Goal: Task Accomplishment & Management: Complete application form

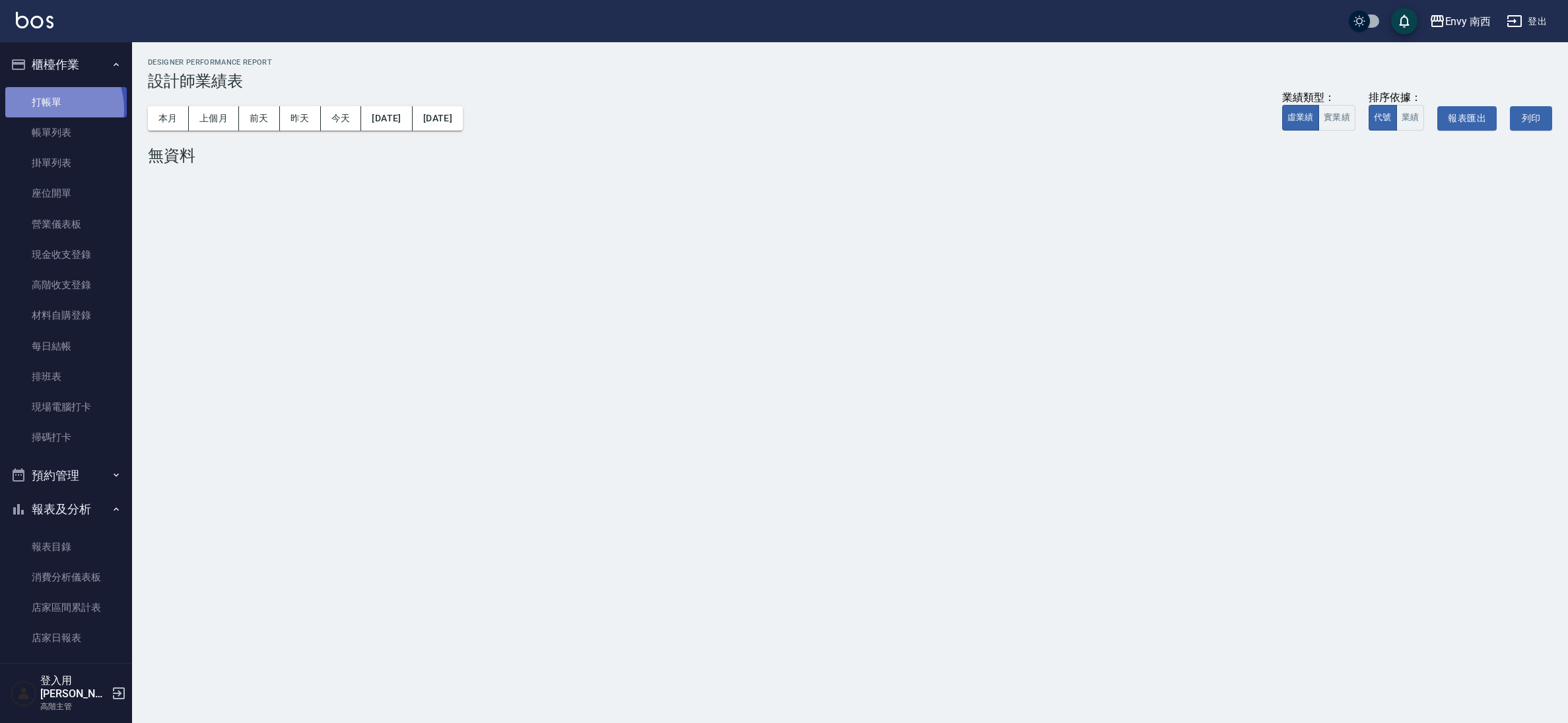
click at [50, 109] on link "打帳單" at bounding box center [65, 102] width 121 height 30
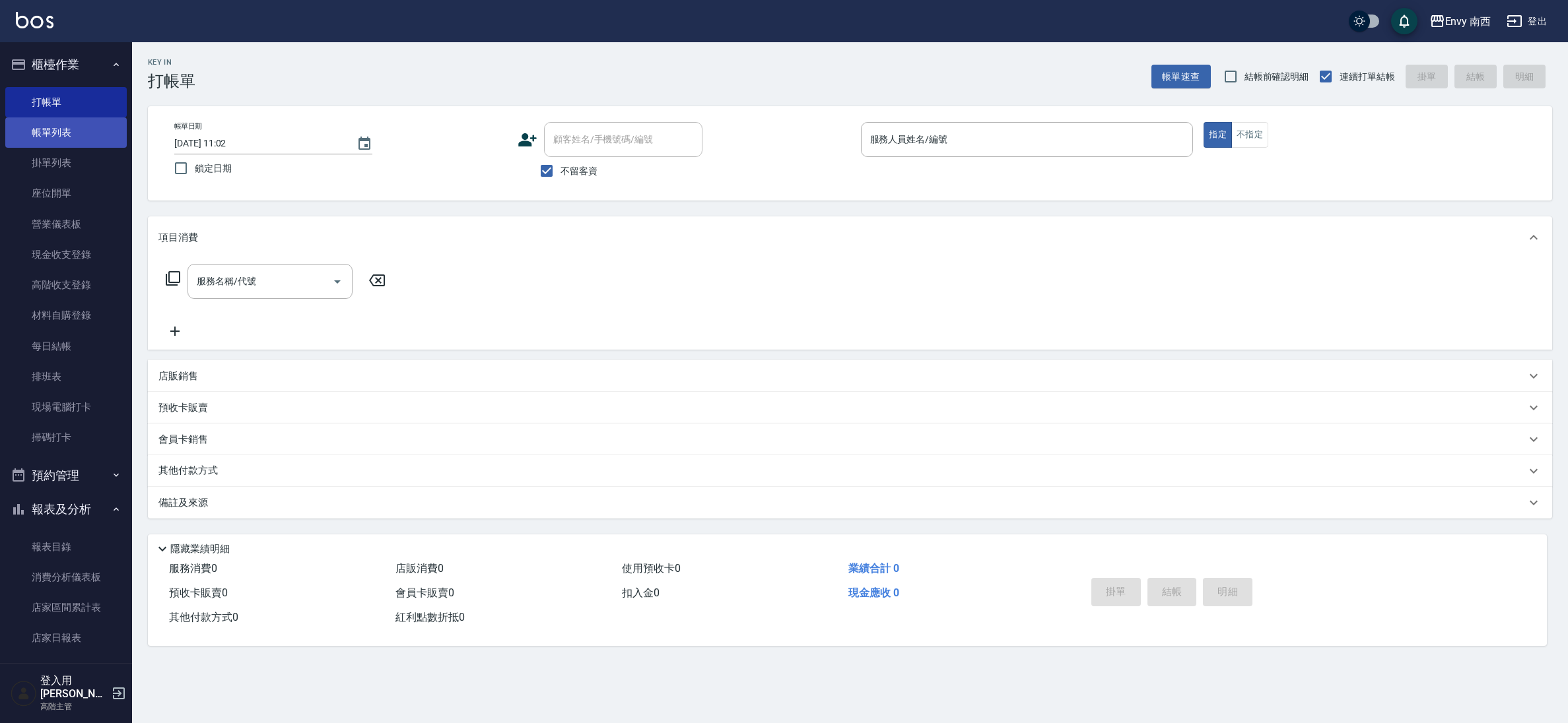
drag, startPoint x: 84, startPoint y: 137, endPoint x: 95, endPoint y: 130, distance: 13.0
click at [84, 137] on link "帳單列表" at bounding box center [65, 133] width 121 height 30
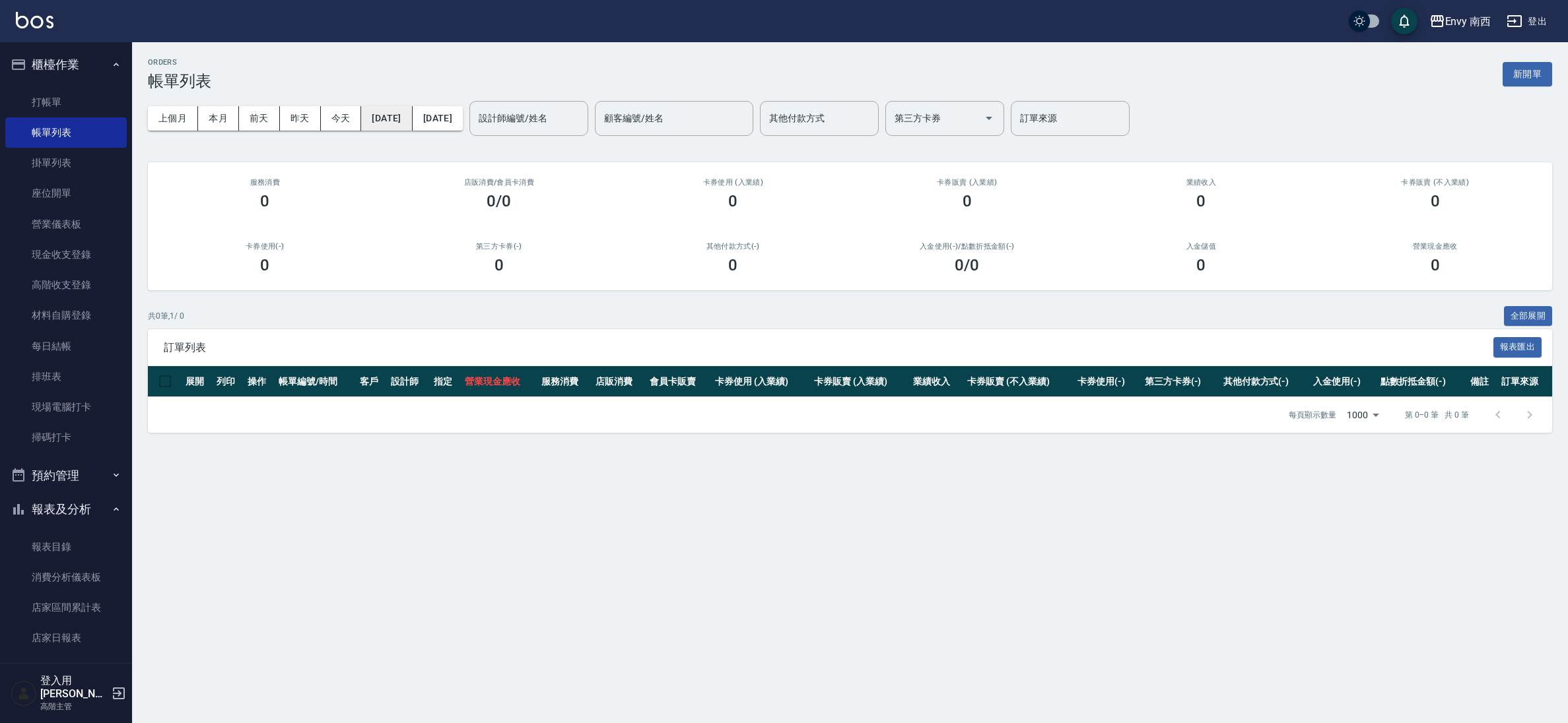
click at [412, 107] on button "[DATE]" at bounding box center [386, 118] width 51 height 24
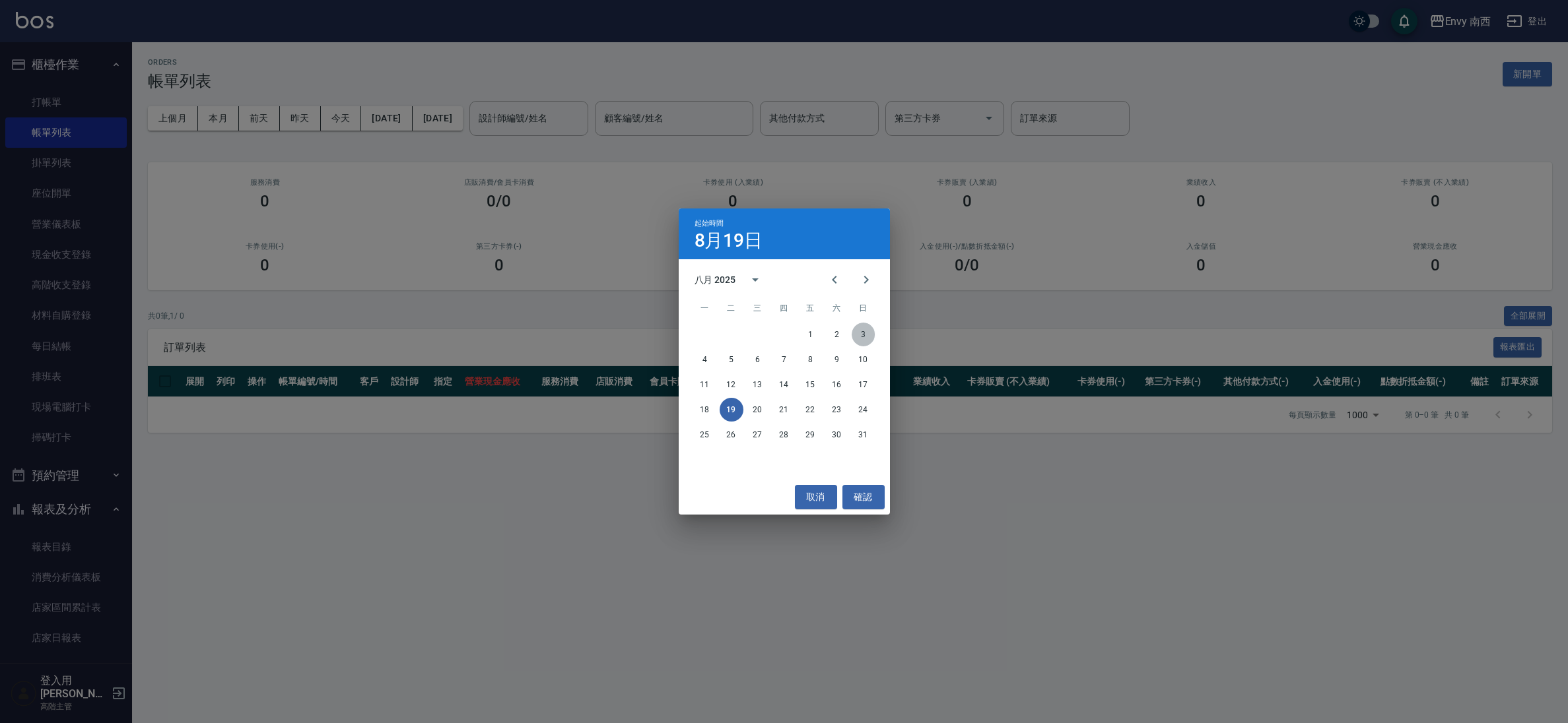
click at [853, 335] on button "3" at bounding box center [863, 334] width 24 height 24
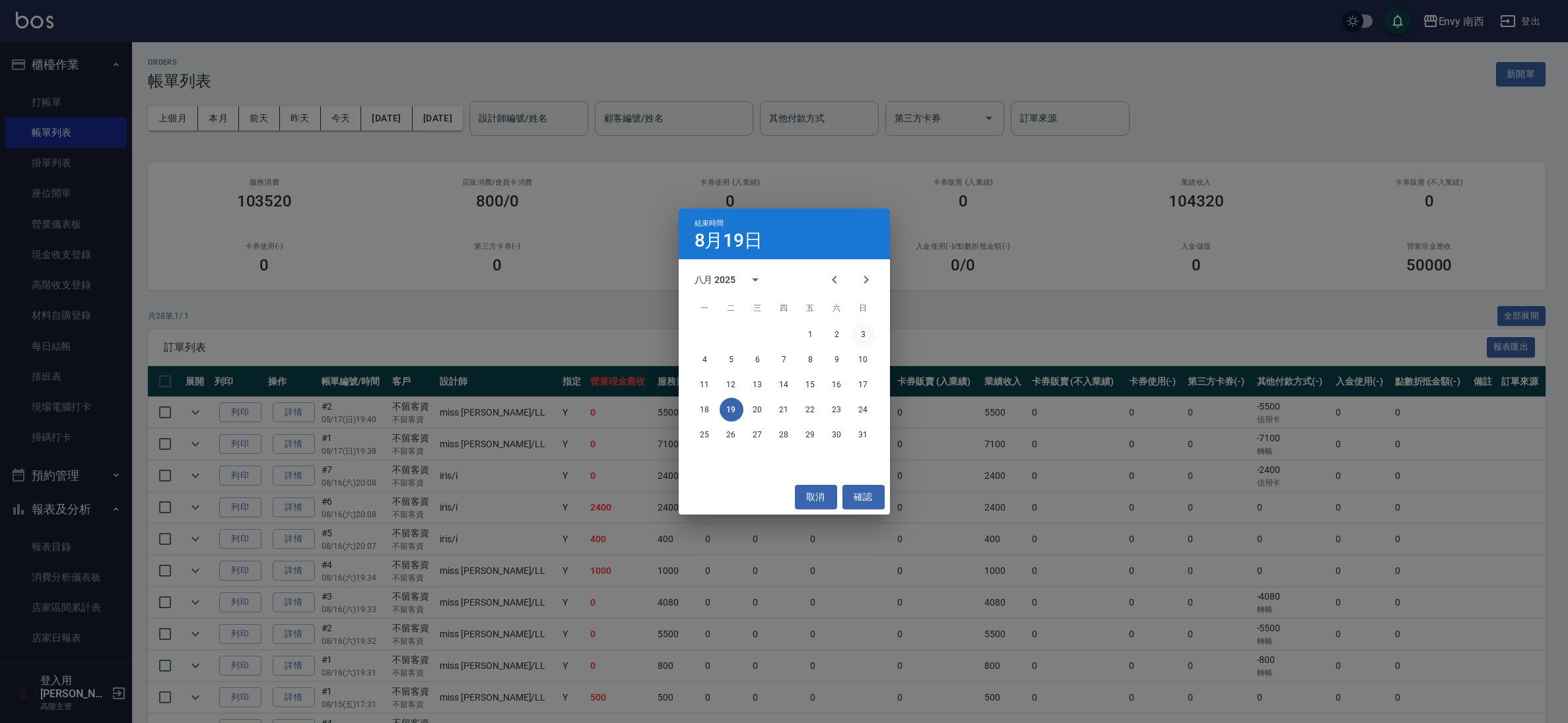
click at [869, 334] on button "3" at bounding box center [863, 334] width 24 height 24
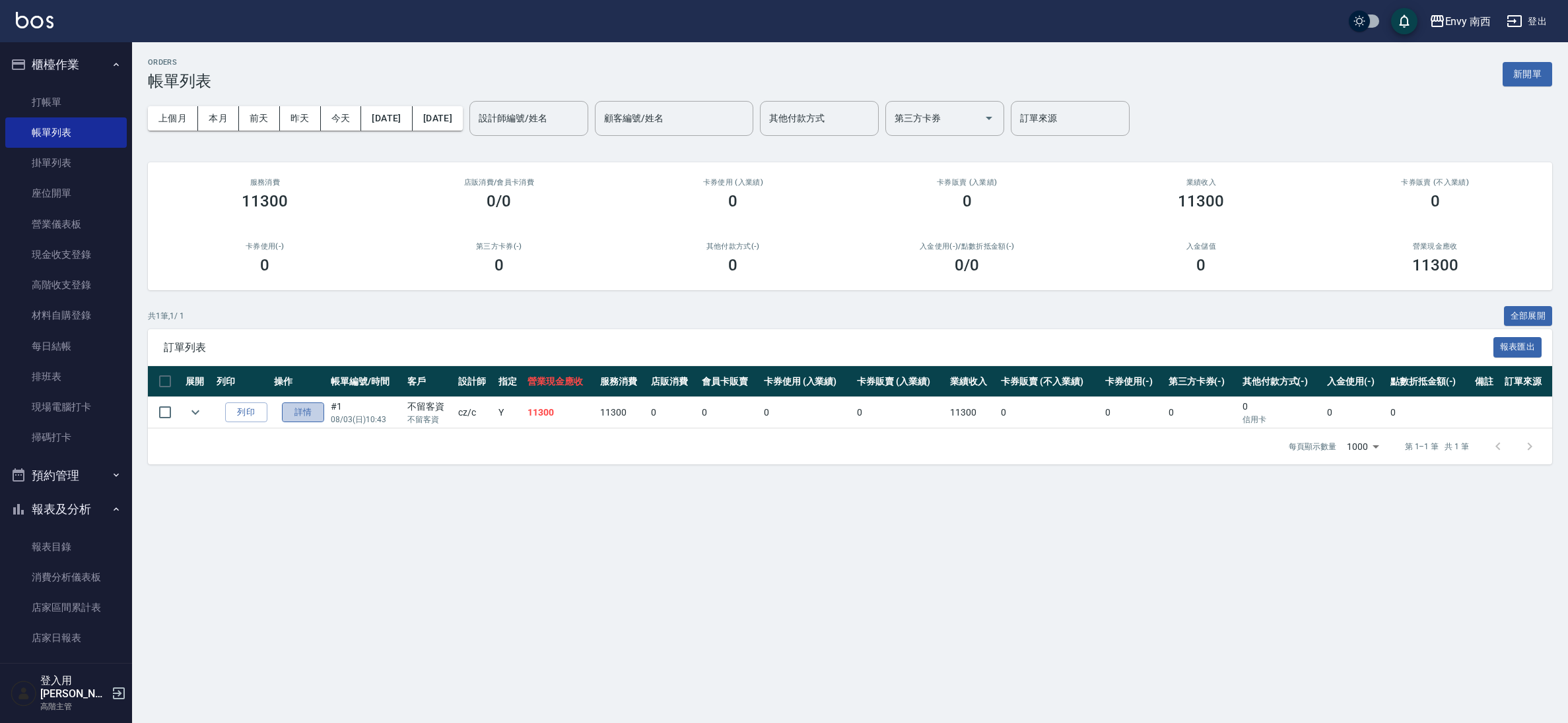
click at [305, 415] on link "詳情" at bounding box center [303, 413] width 42 height 21
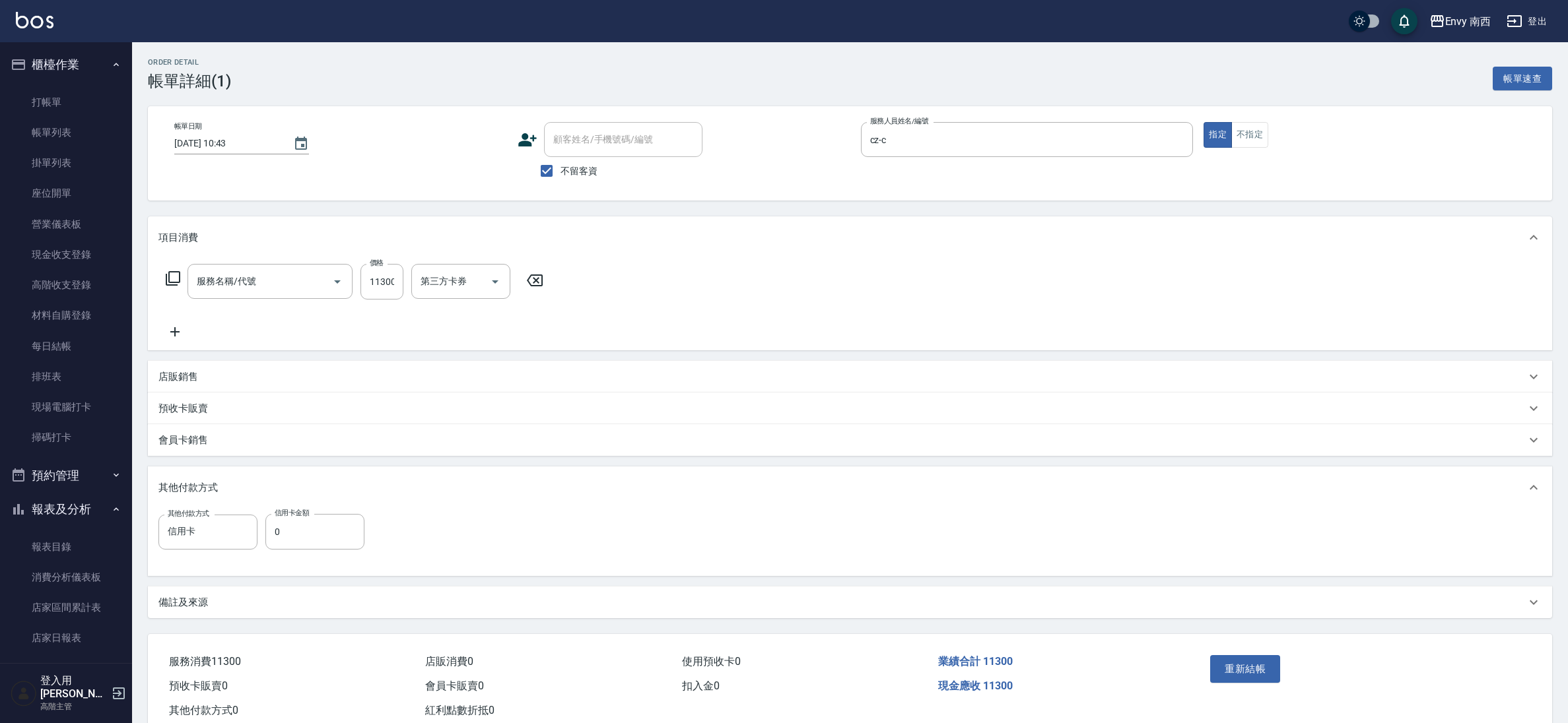
type input "[DATE] 10:43"
checkbox input "true"
type input "cz-c"
type input "201 剪髮(201)"
click at [296, 532] on input "0" at bounding box center [315, 532] width 99 height 36
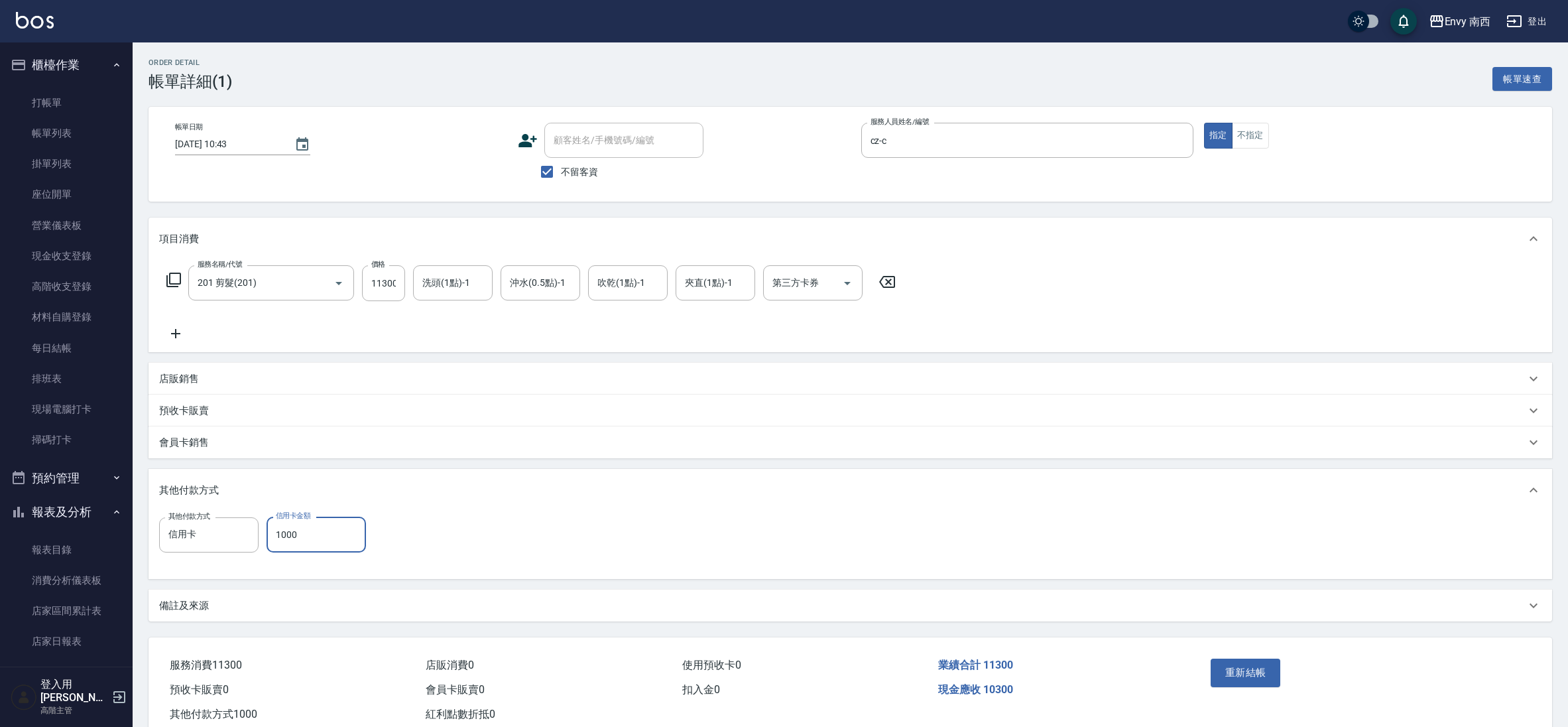
type input "1000"
click at [1262, 691] on div "重新結帳" at bounding box center [1284, 682] width 158 height 58
click at [1253, 679] on button "重新結帳" at bounding box center [1246, 672] width 71 height 28
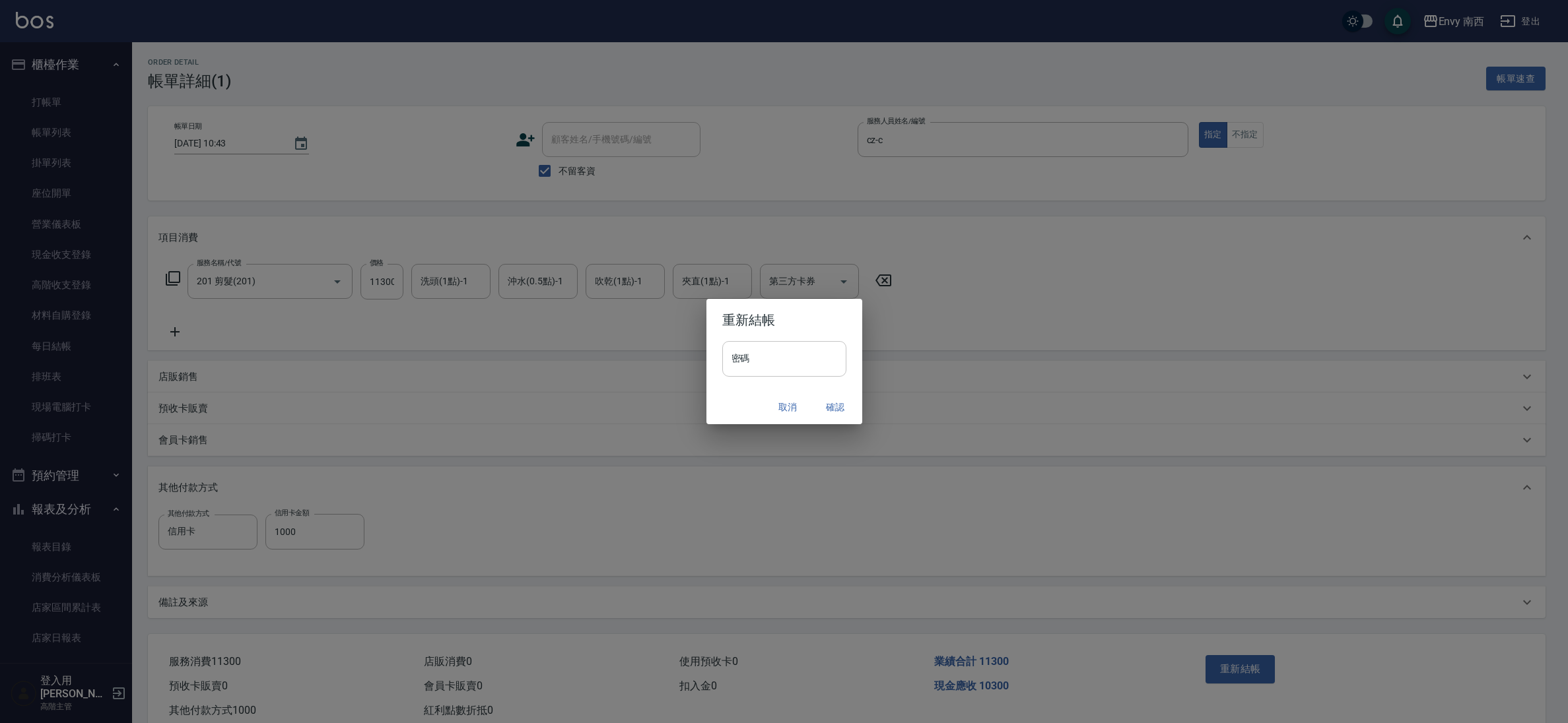
click at [778, 355] on input "密碼" at bounding box center [784, 359] width 124 height 36
type input "****"
click at [829, 410] on button "確認" at bounding box center [835, 407] width 42 height 24
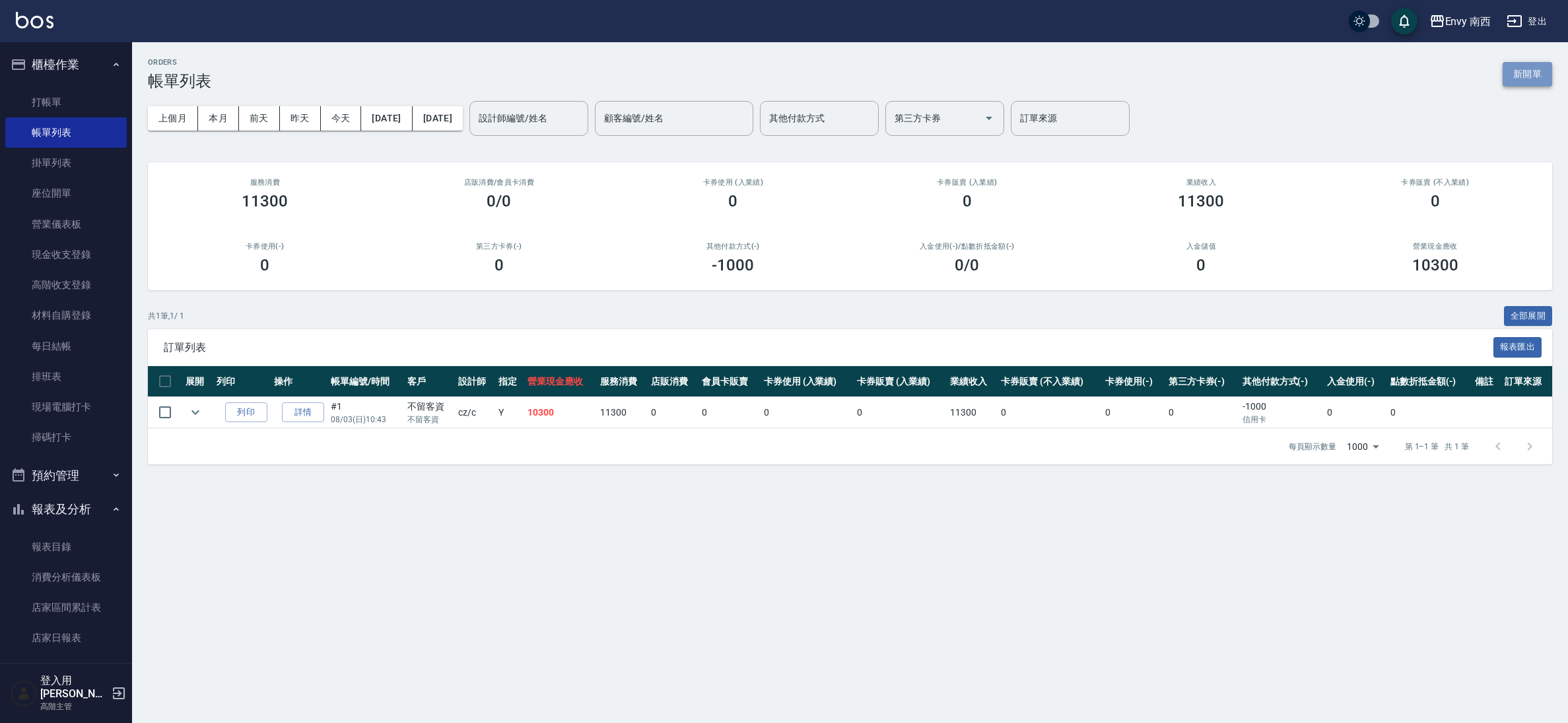
click at [1526, 82] on button "新開單" at bounding box center [1526, 75] width 49 height 24
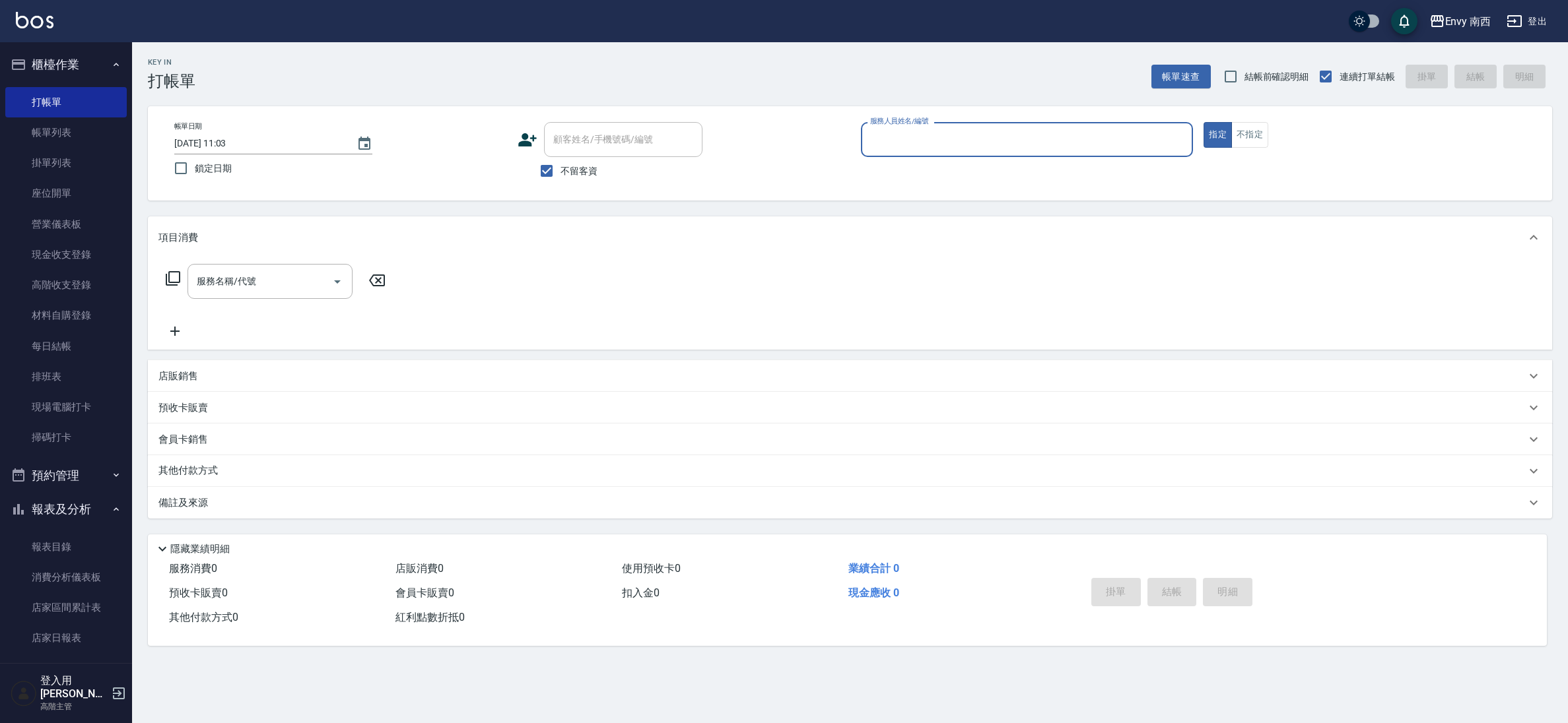
click at [900, 143] on input "服務人員姓名/編號" at bounding box center [1027, 140] width 320 height 23
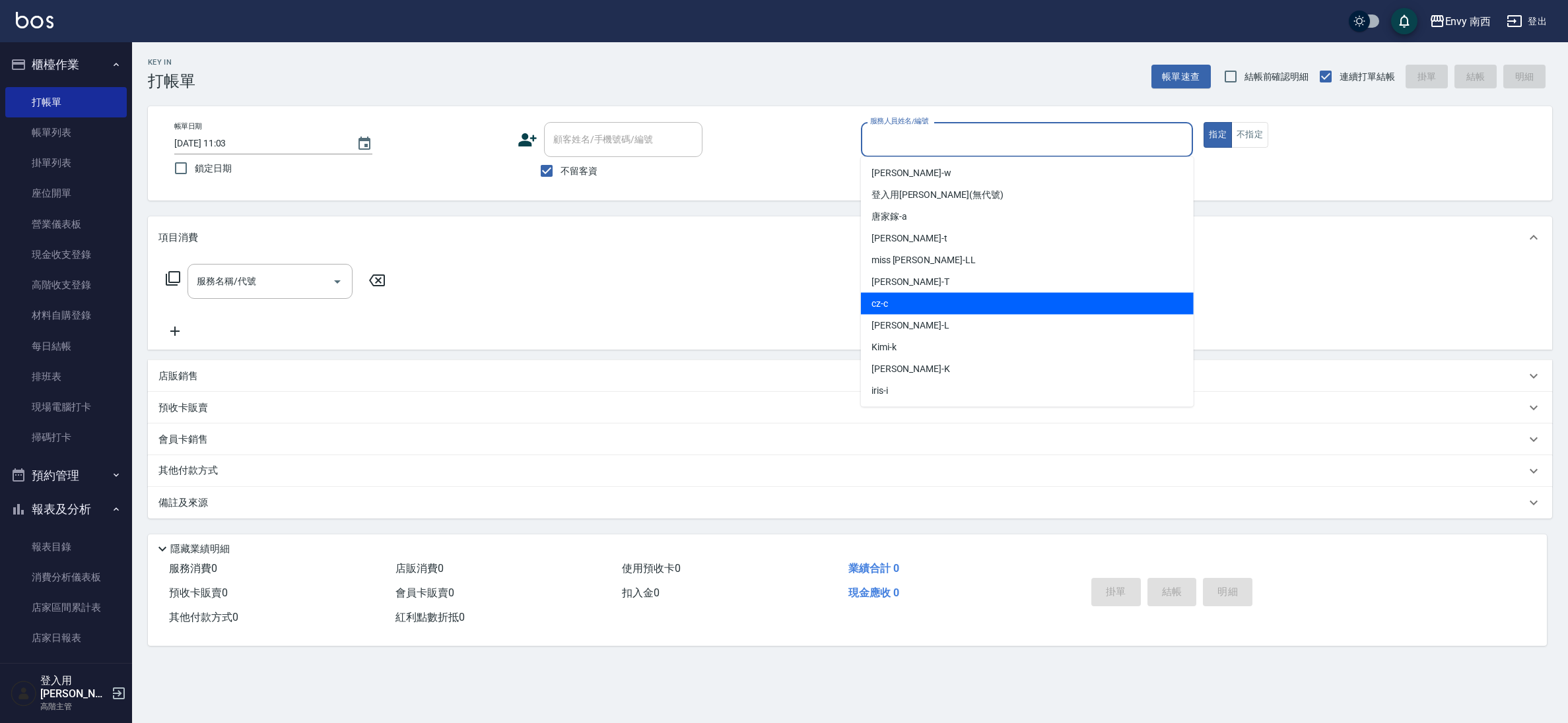
click at [916, 309] on div "cz -c" at bounding box center [1027, 304] width 333 height 21
type input "cz-c"
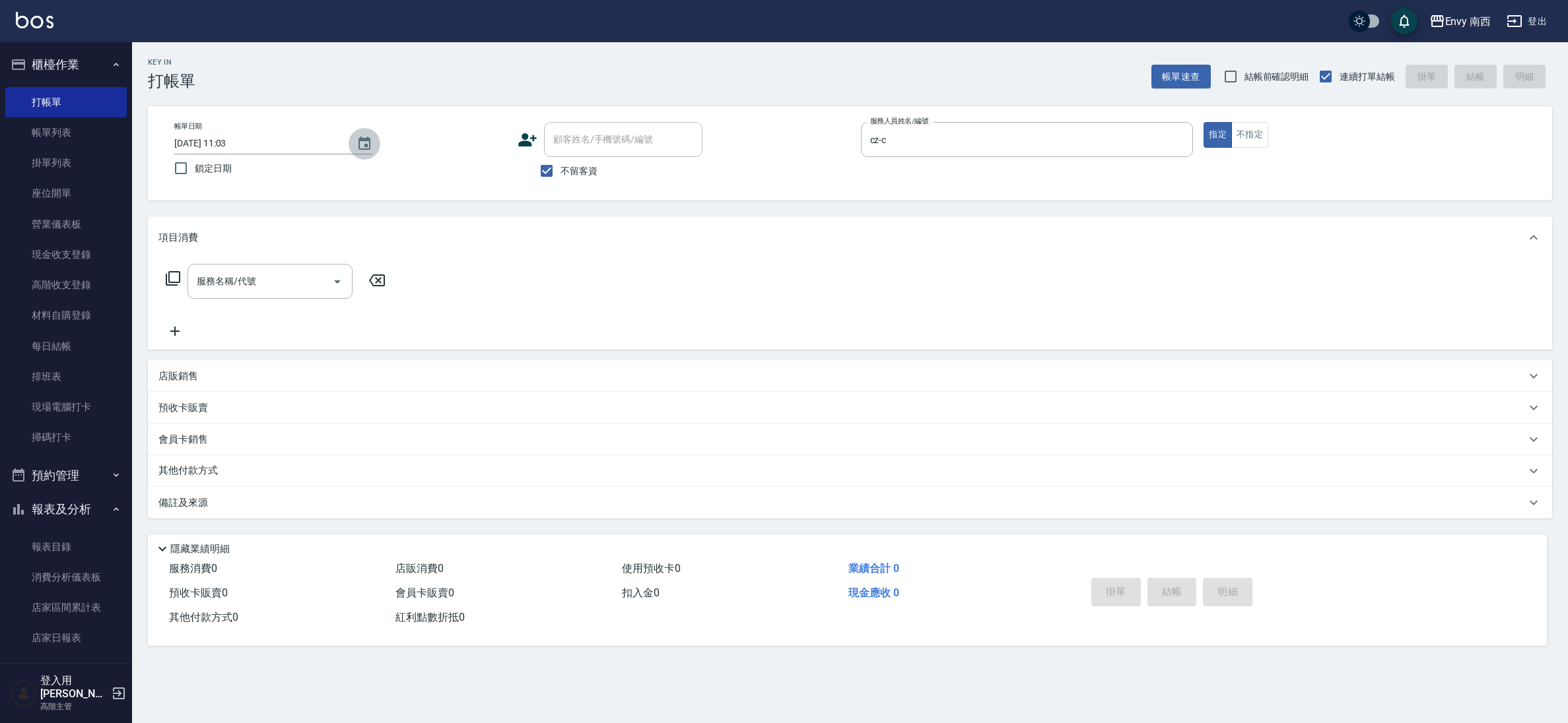
click at [364, 138] on icon "Choose date, selected date is 2025-08-19" at bounding box center [364, 143] width 12 height 13
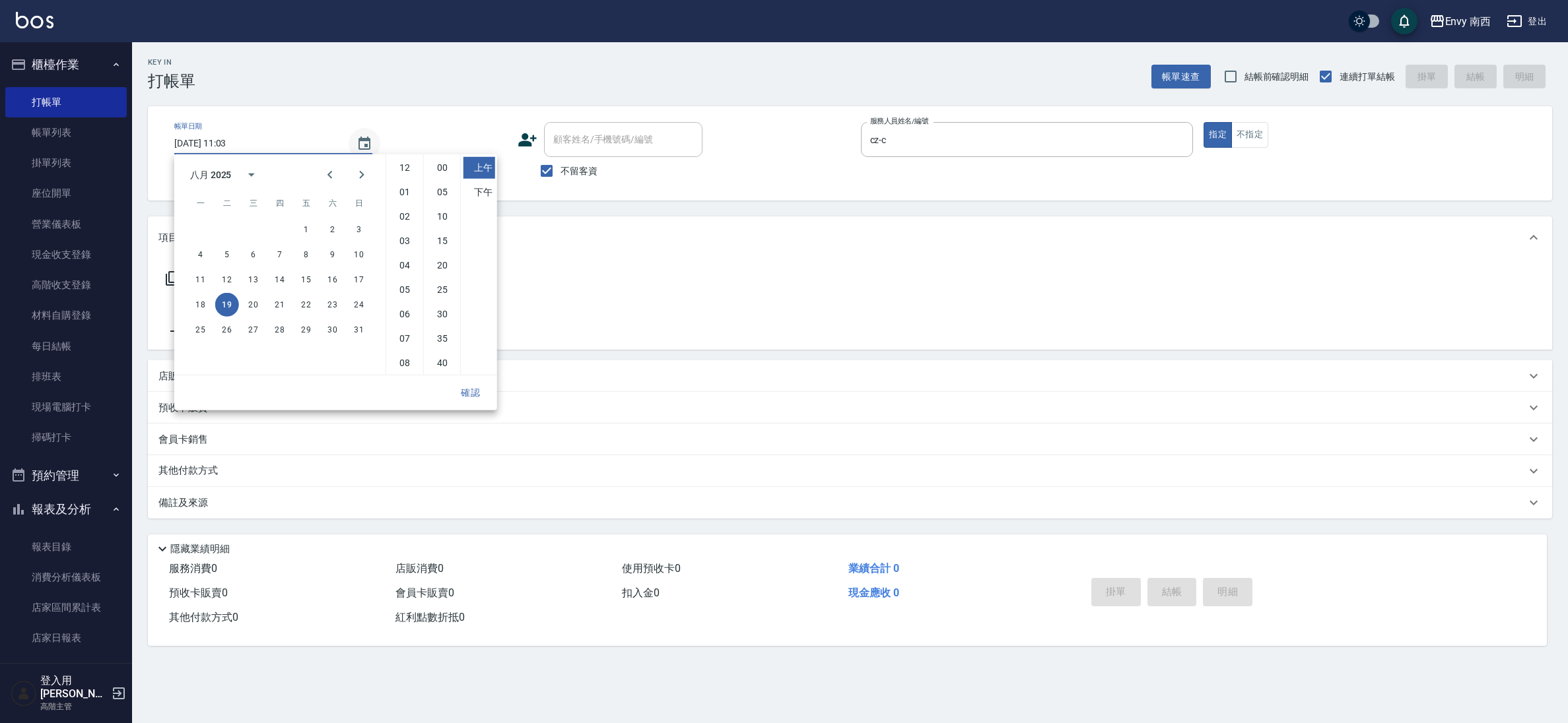
scroll to position [74, 0]
click at [353, 229] on button "3" at bounding box center [358, 229] width 24 height 24
type input "[DATE] 11:03"
click at [478, 393] on button "確認" at bounding box center [470, 393] width 42 height 24
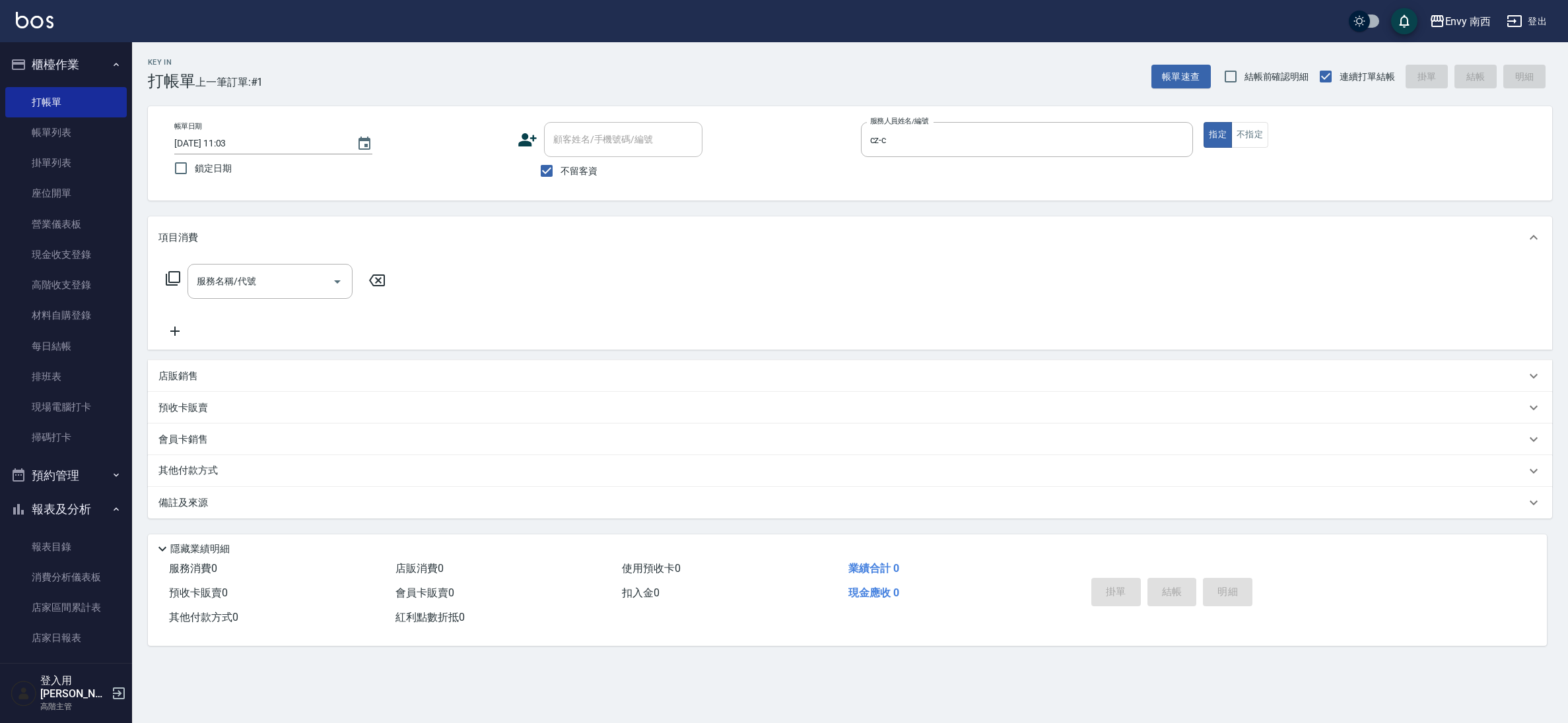
click at [246, 279] on input "服務名稱/代號" at bounding box center [260, 282] width 133 height 23
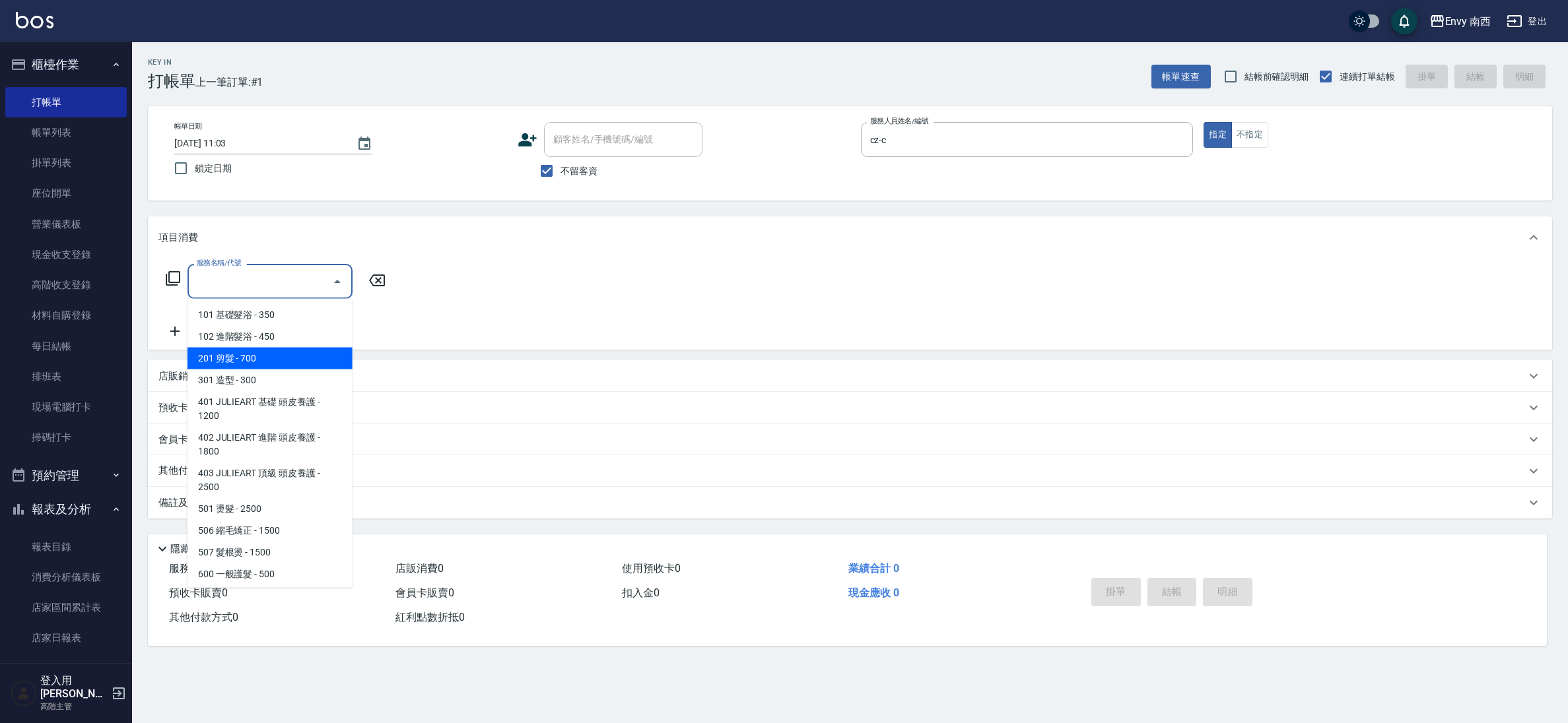
click at [254, 350] on span "201 剪髮 - 700" at bounding box center [270, 358] width 165 height 21
type input "201 剪髮(201)"
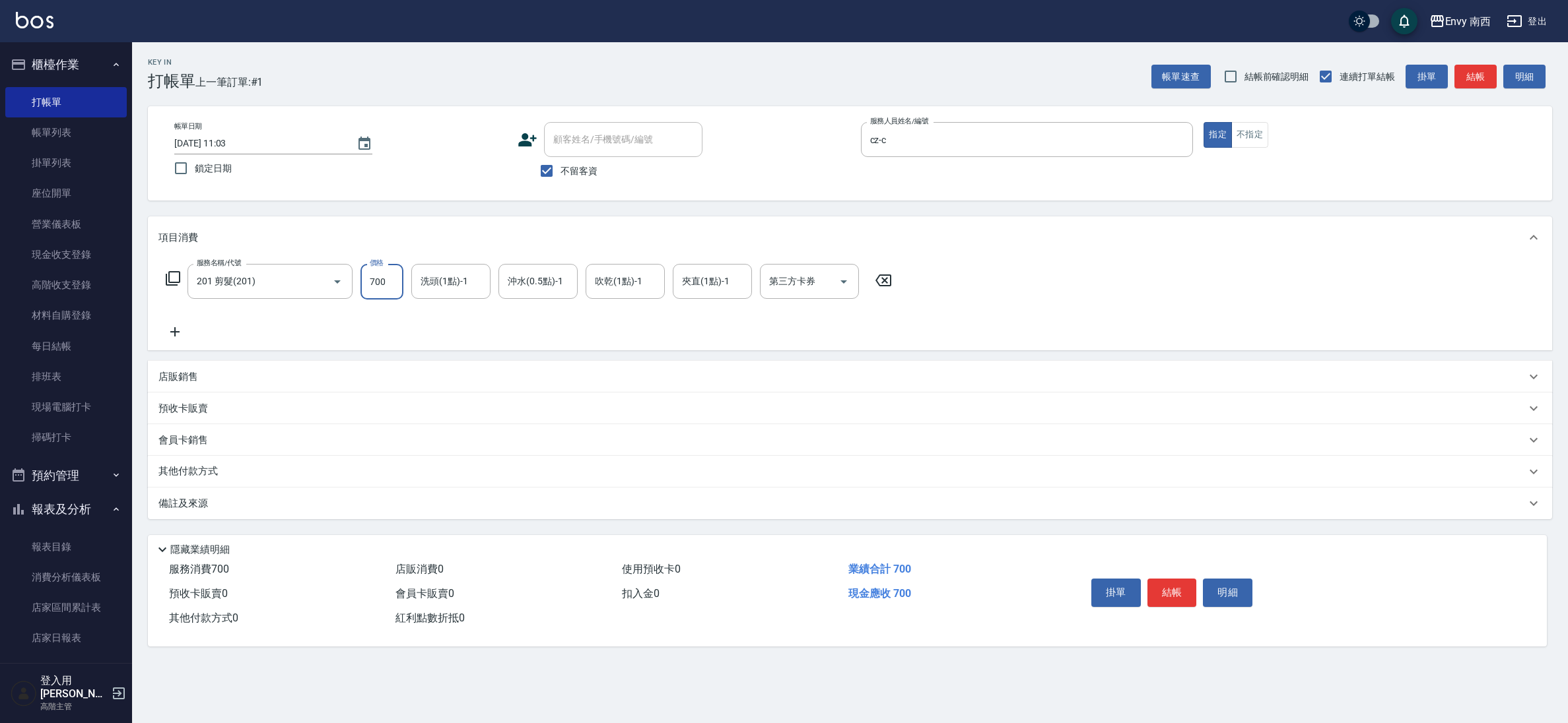
click at [397, 274] on input "700" at bounding box center [382, 282] width 43 height 36
drag, startPoint x: 388, startPoint y: 279, endPoint x: 370, endPoint y: 279, distance: 18.0
click at [370, 279] on input "700" at bounding box center [382, 282] width 43 height 36
type input "15450"
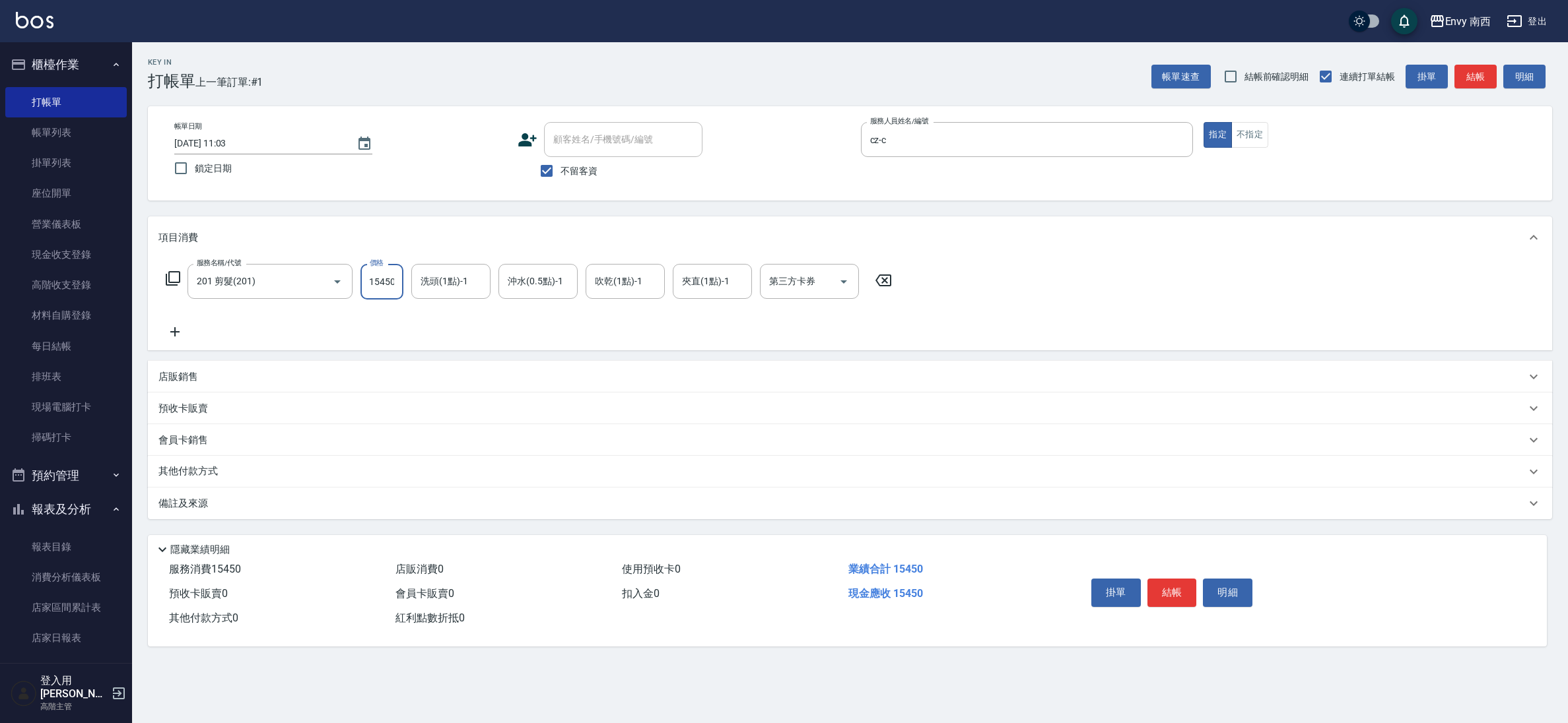
click at [202, 479] on div "其他付款方式" at bounding box center [850, 471] width 1404 height 32
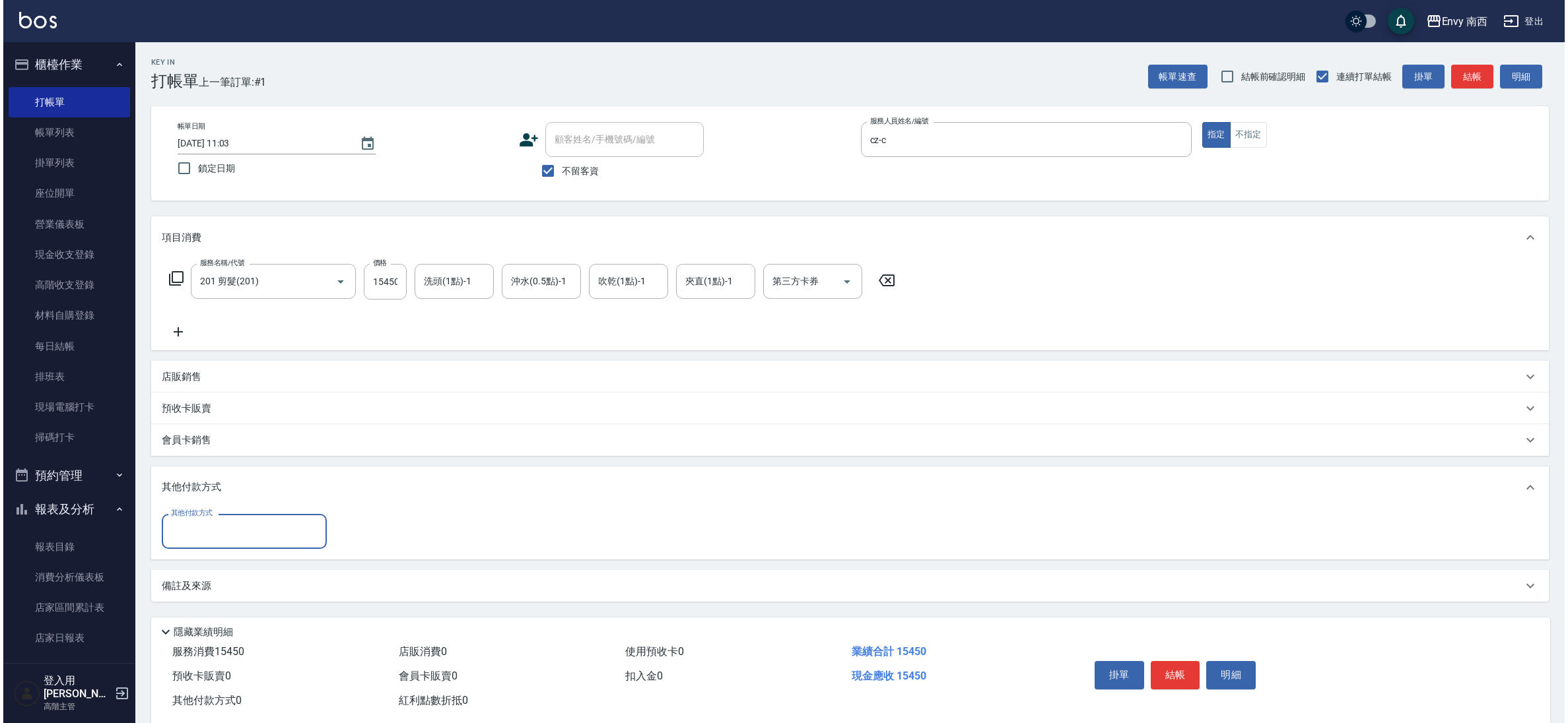
scroll to position [0, 0]
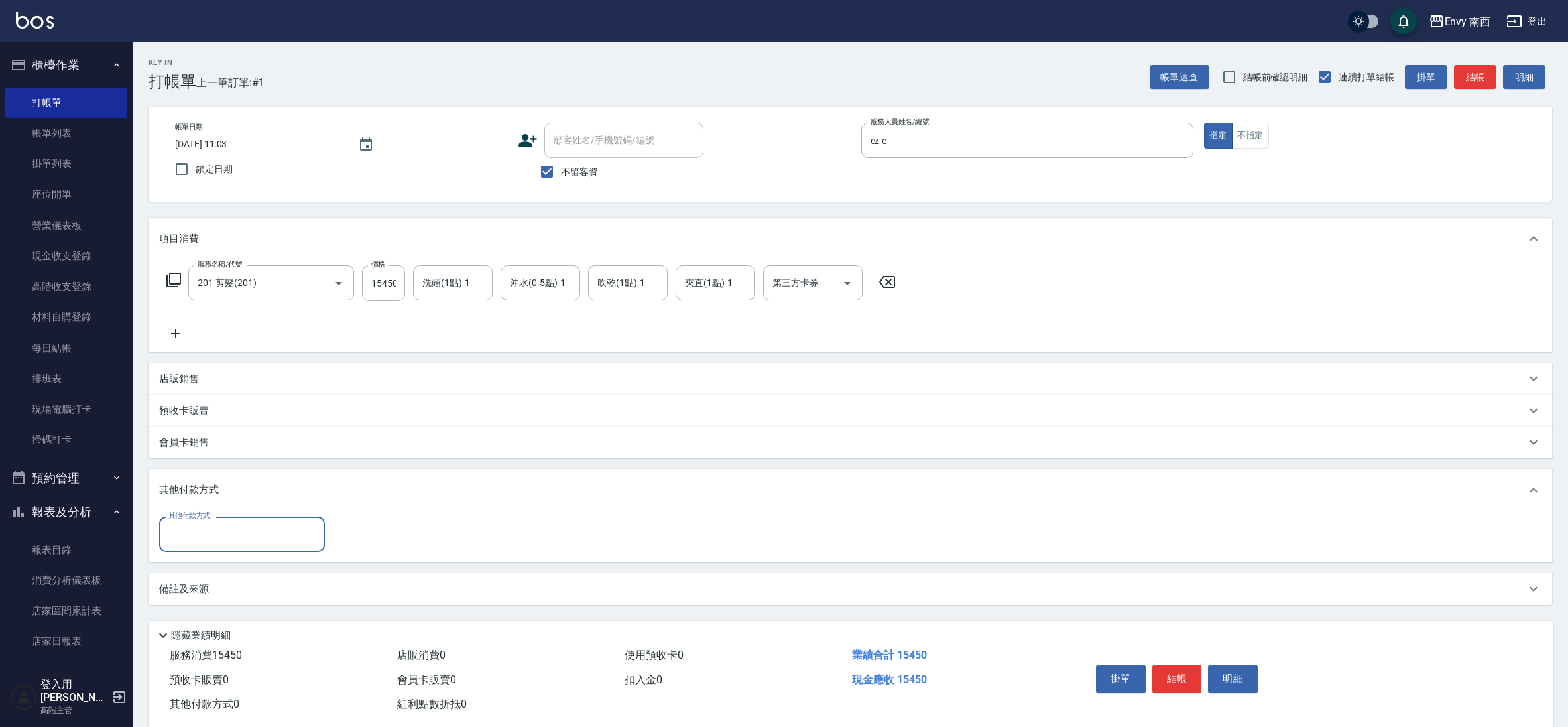
click at [222, 556] on div "其他付款方式 其他付款方式" at bounding box center [850, 537] width 1404 height 51
click at [221, 546] on div "其他付款方式" at bounding box center [242, 534] width 166 height 35
click at [227, 570] on span "信用卡" at bounding box center [242, 568] width 166 height 22
type input "信用卡"
drag, startPoint x: 364, startPoint y: 539, endPoint x: 339, endPoint y: 531, distance: 26.2
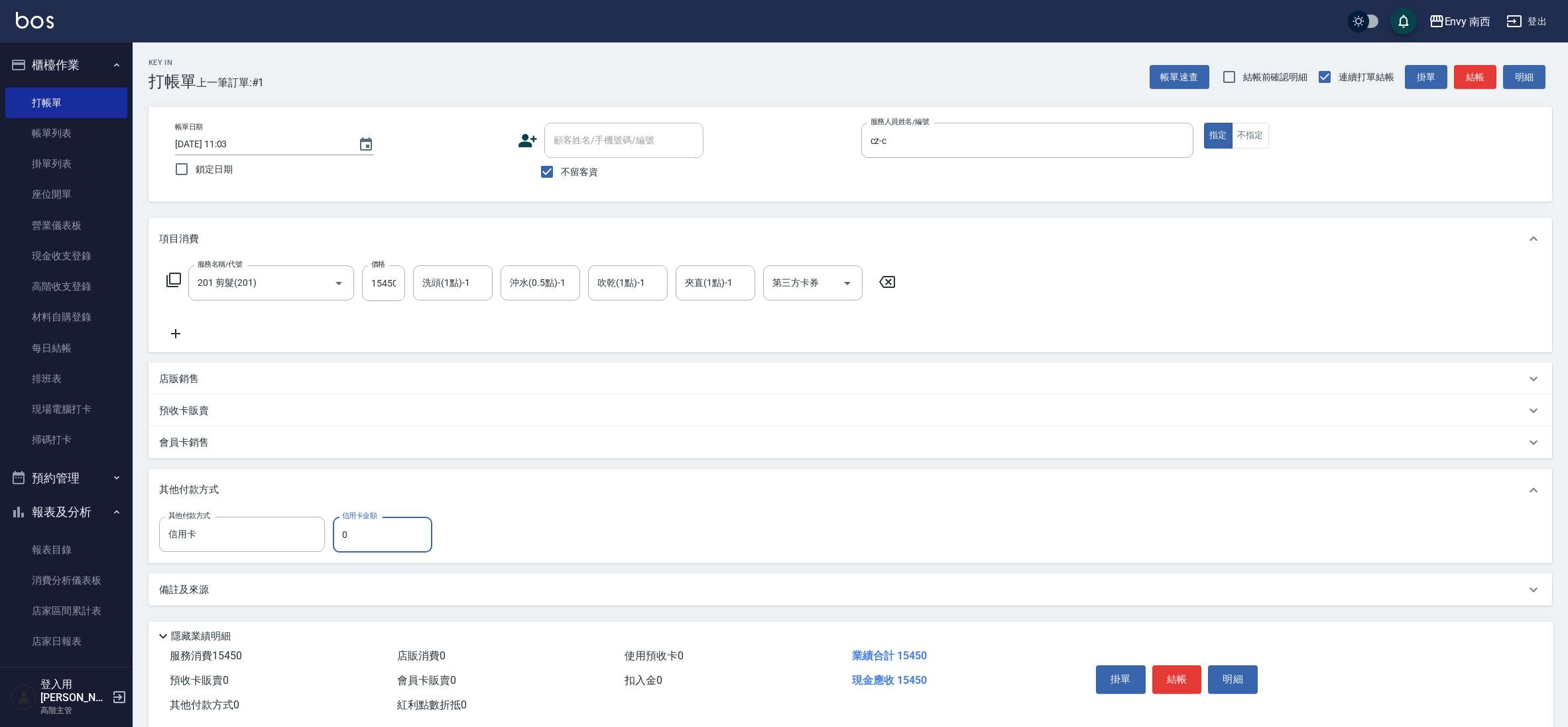
click at [339, 531] on input "0" at bounding box center [382, 535] width 99 height 36
type input "15450"
click at [1188, 685] on button "結帳" at bounding box center [1177, 679] width 50 height 28
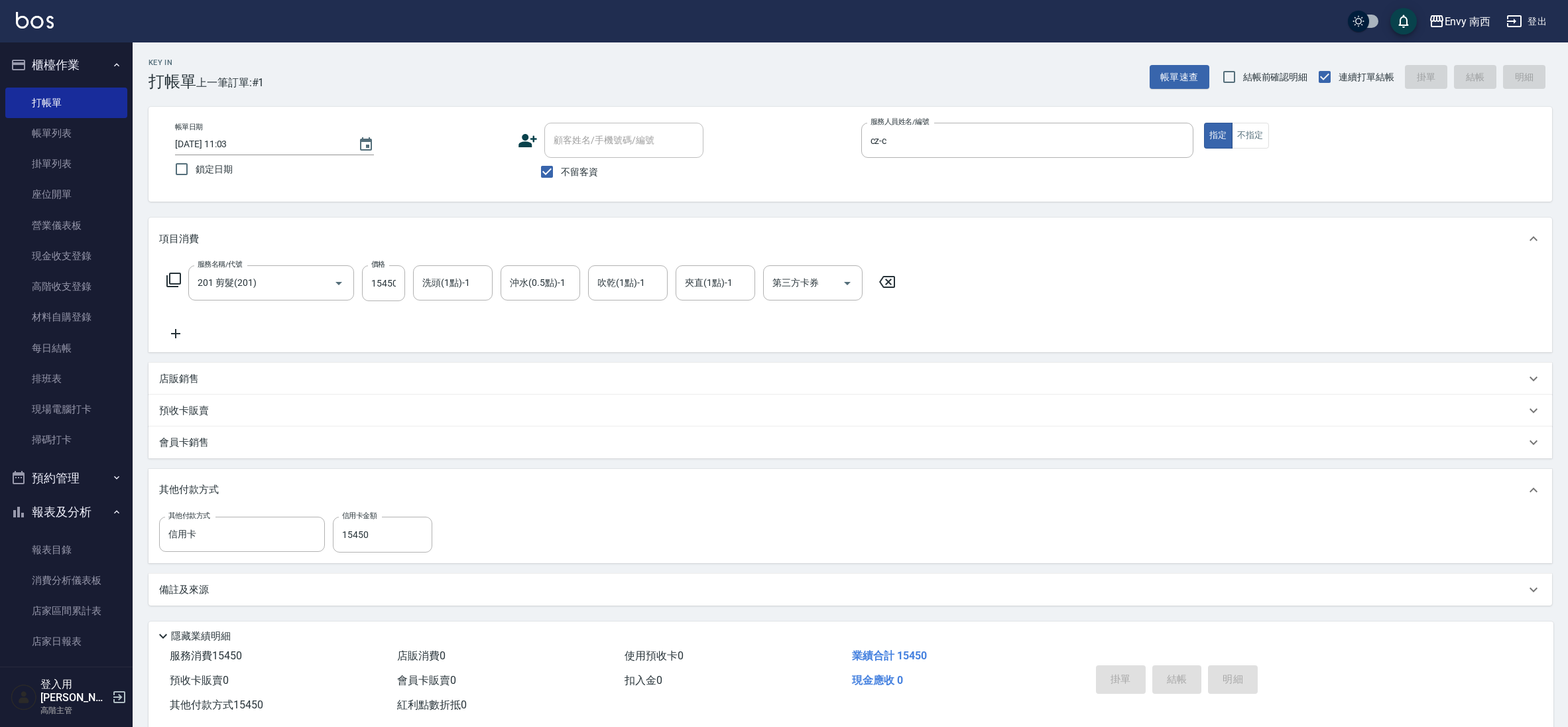
type input "[DATE] 11:04"
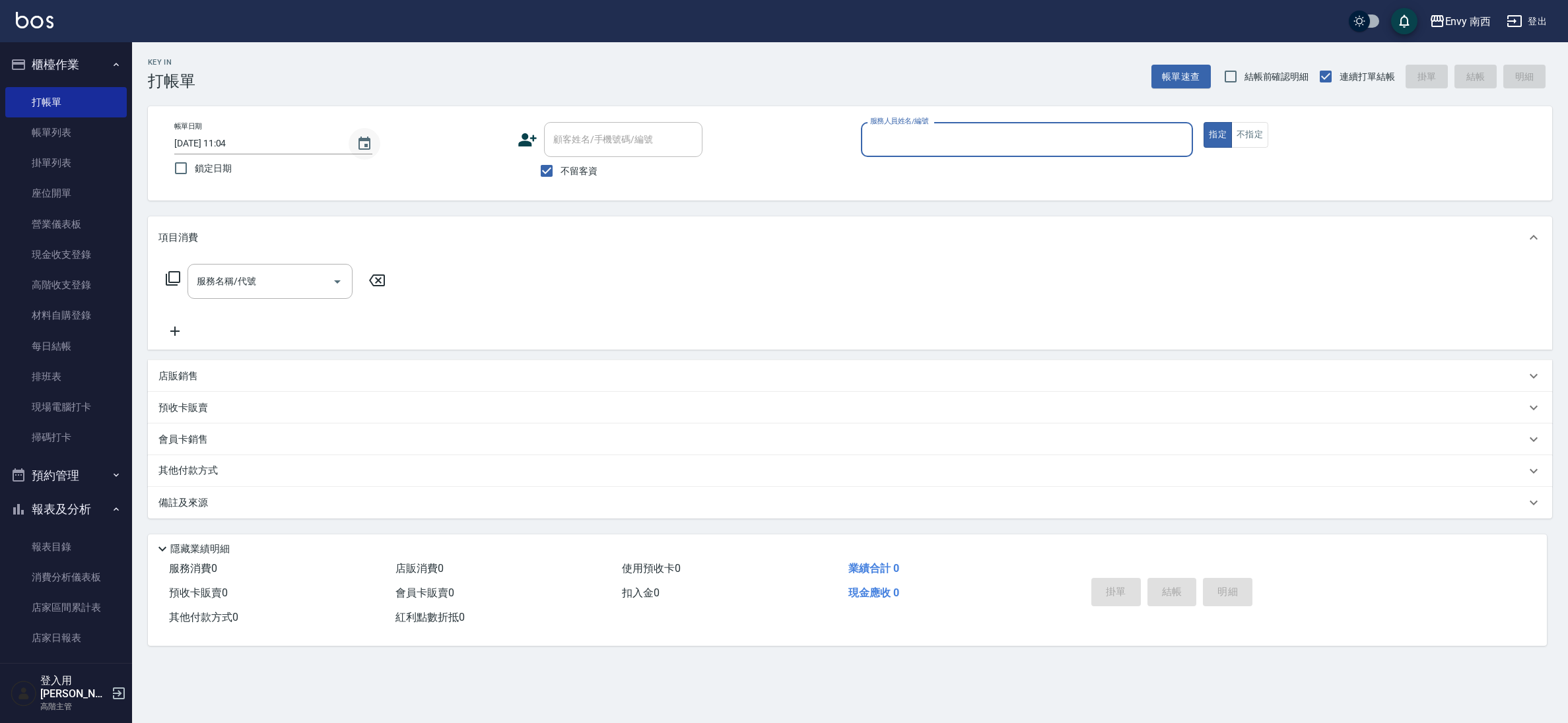
click at [371, 140] on icon "Choose date, selected date is 2025-08-19" at bounding box center [364, 144] width 16 height 16
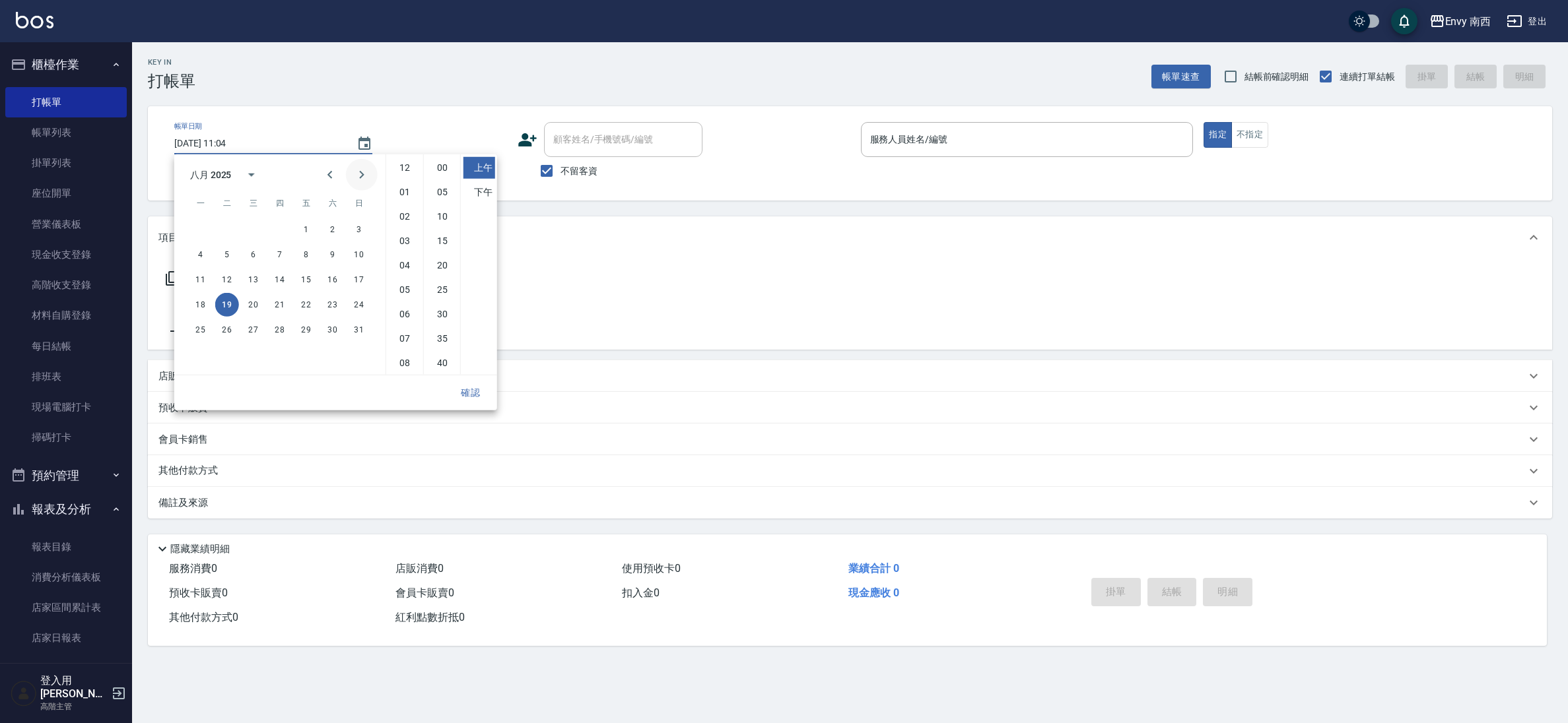
scroll to position [74, 0]
click at [356, 256] on button "10" at bounding box center [358, 254] width 24 height 24
type input "[DATE] 11:04"
click at [474, 393] on button "確認" at bounding box center [470, 393] width 42 height 24
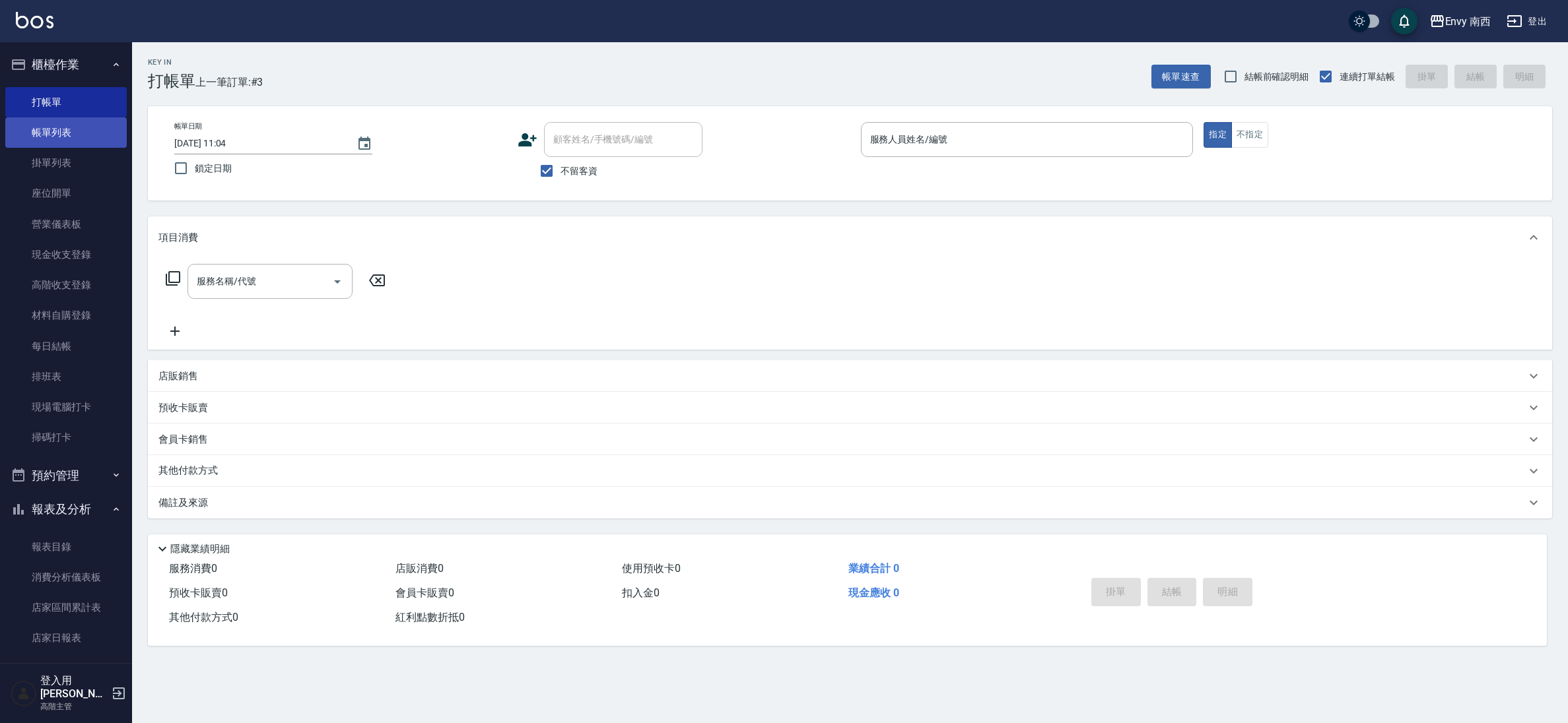
click at [87, 141] on link "帳單列表" at bounding box center [65, 133] width 121 height 30
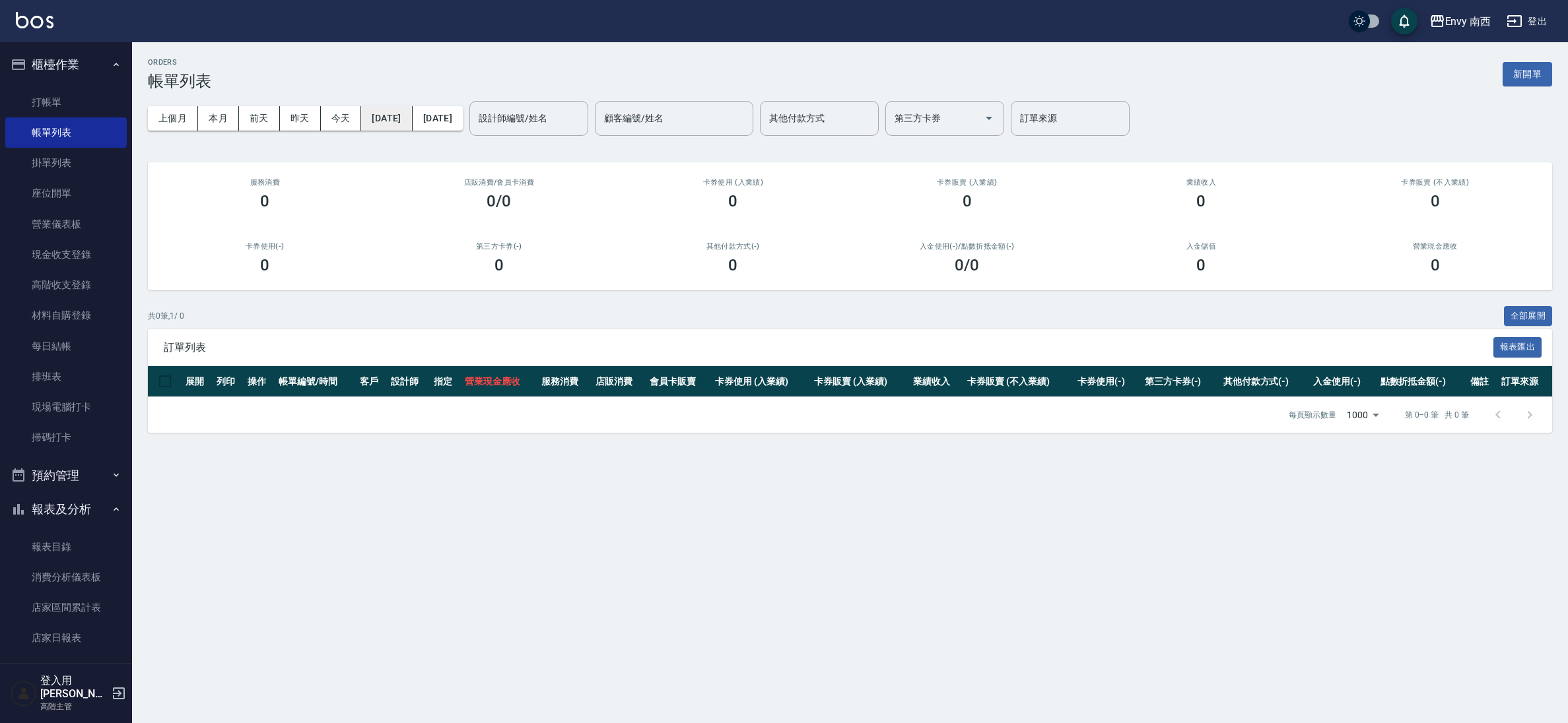
click at [412, 129] on button "[DATE]" at bounding box center [386, 118] width 51 height 24
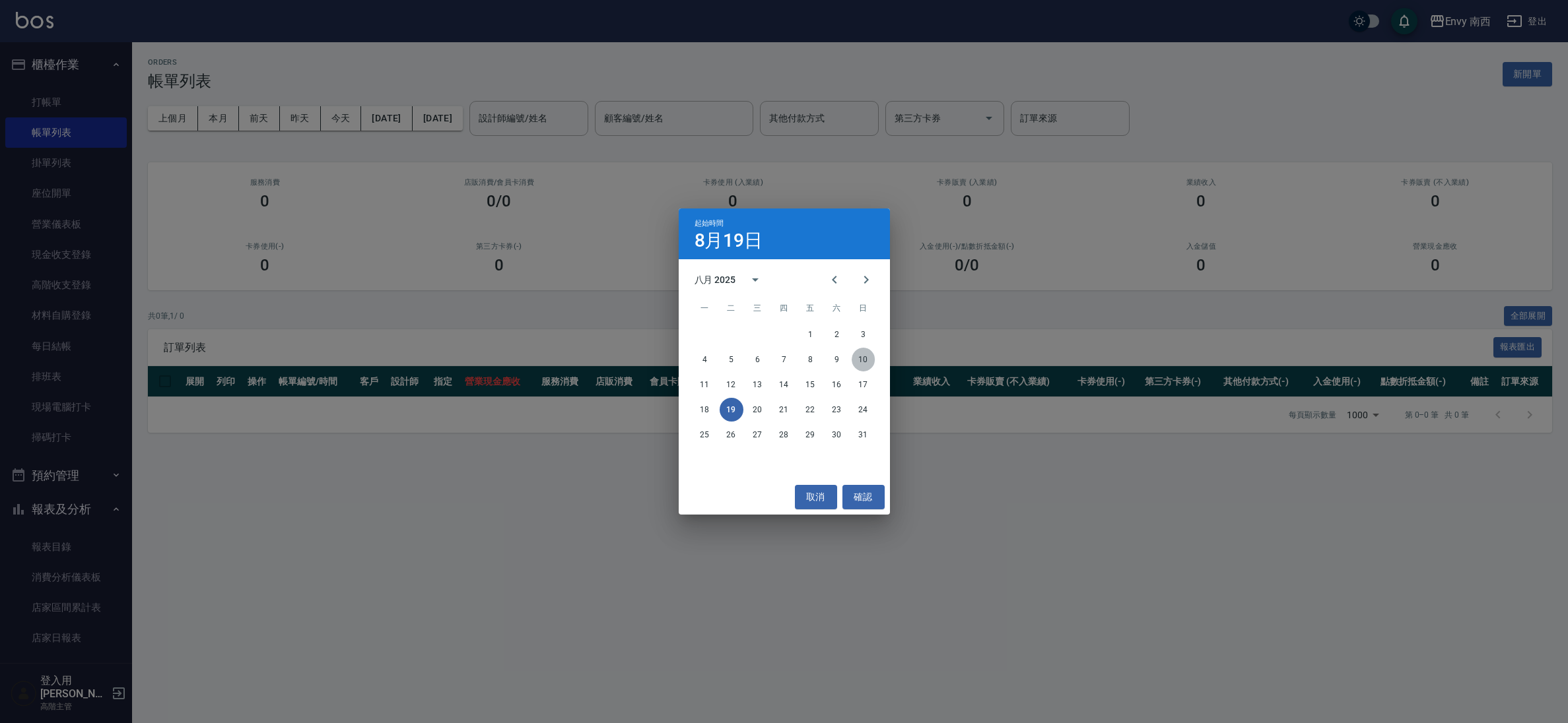
click at [862, 360] on button "10" at bounding box center [863, 359] width 24 height 24
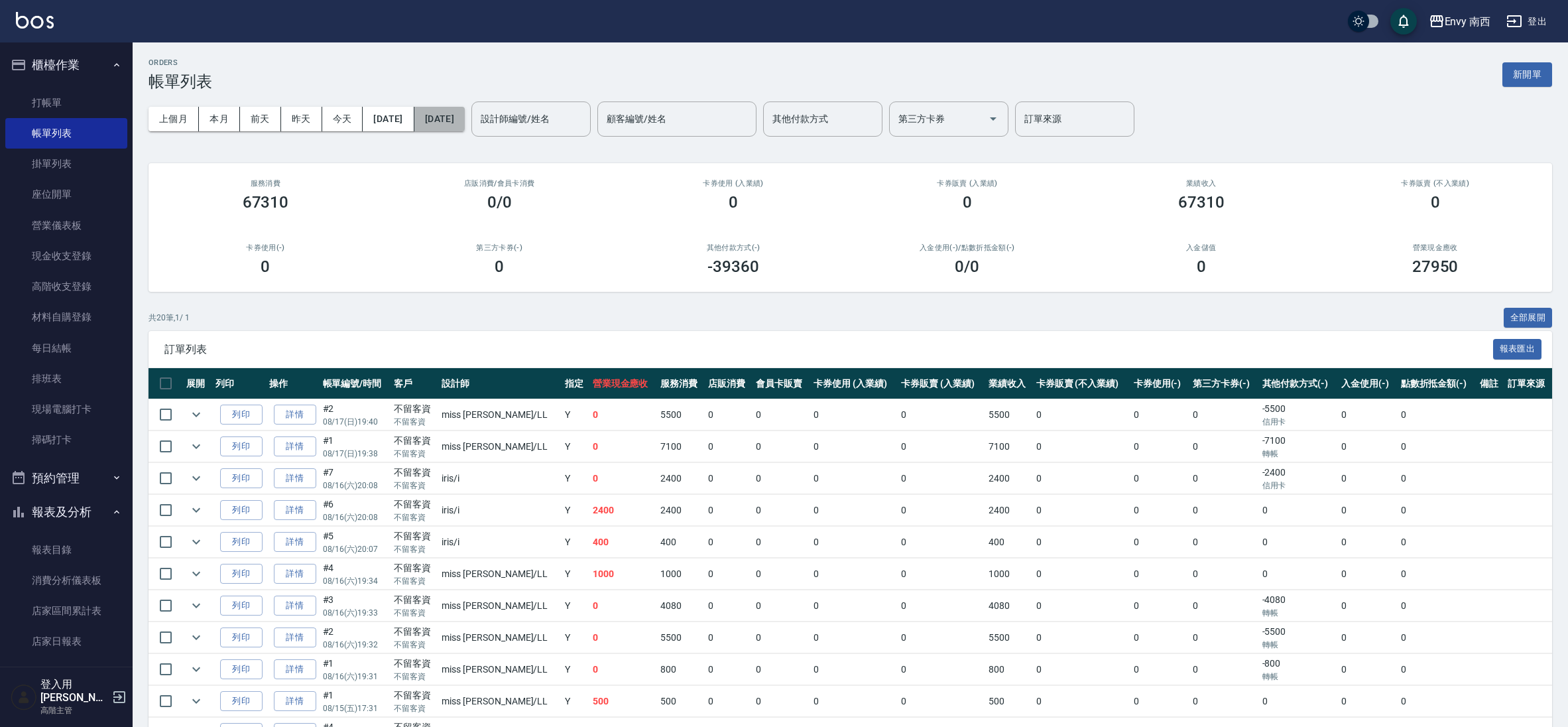
click at [465, 128] on button "[DATE]" at bounding box center [439, 119] width 50 height 24
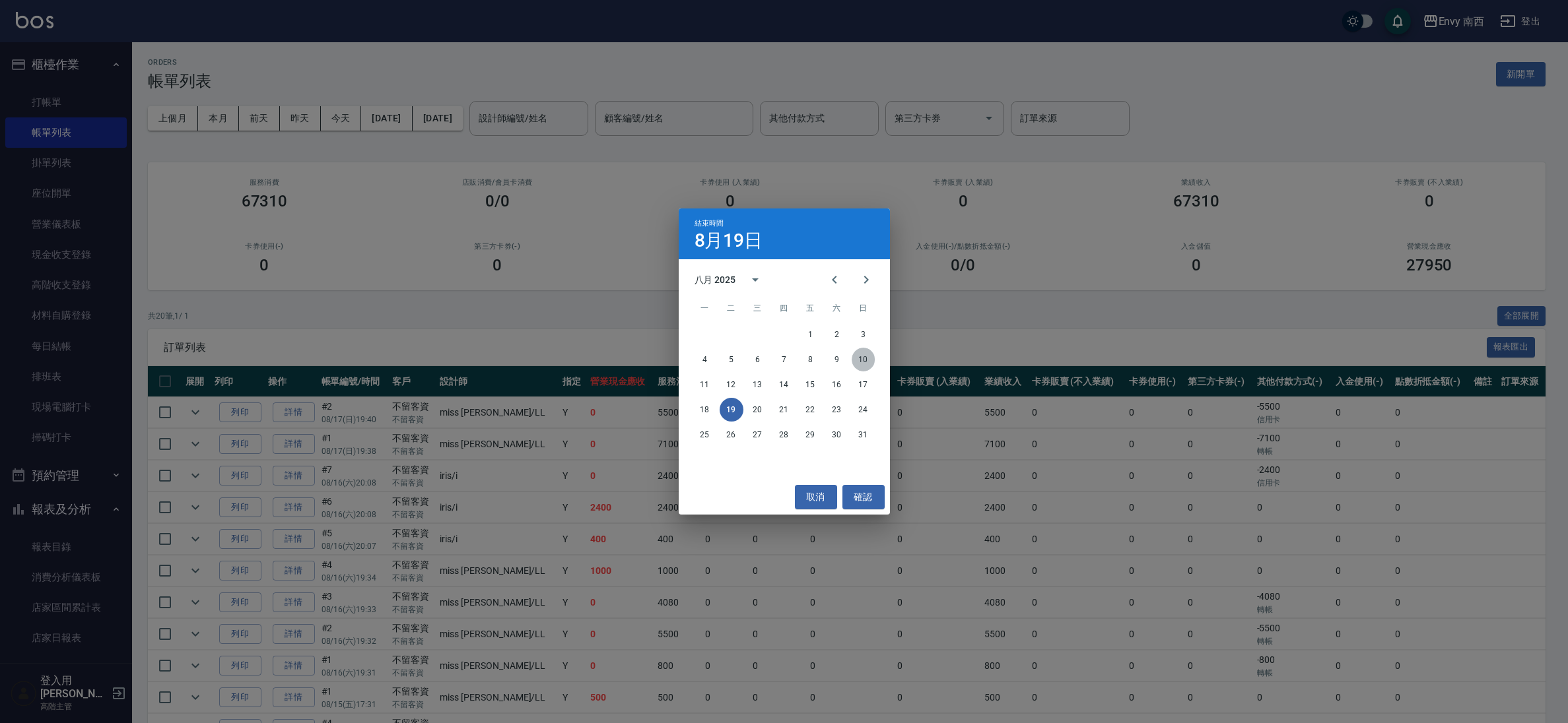
click at [865, 359] on button "10" at bounding box center [863, 359] width 24 height 24
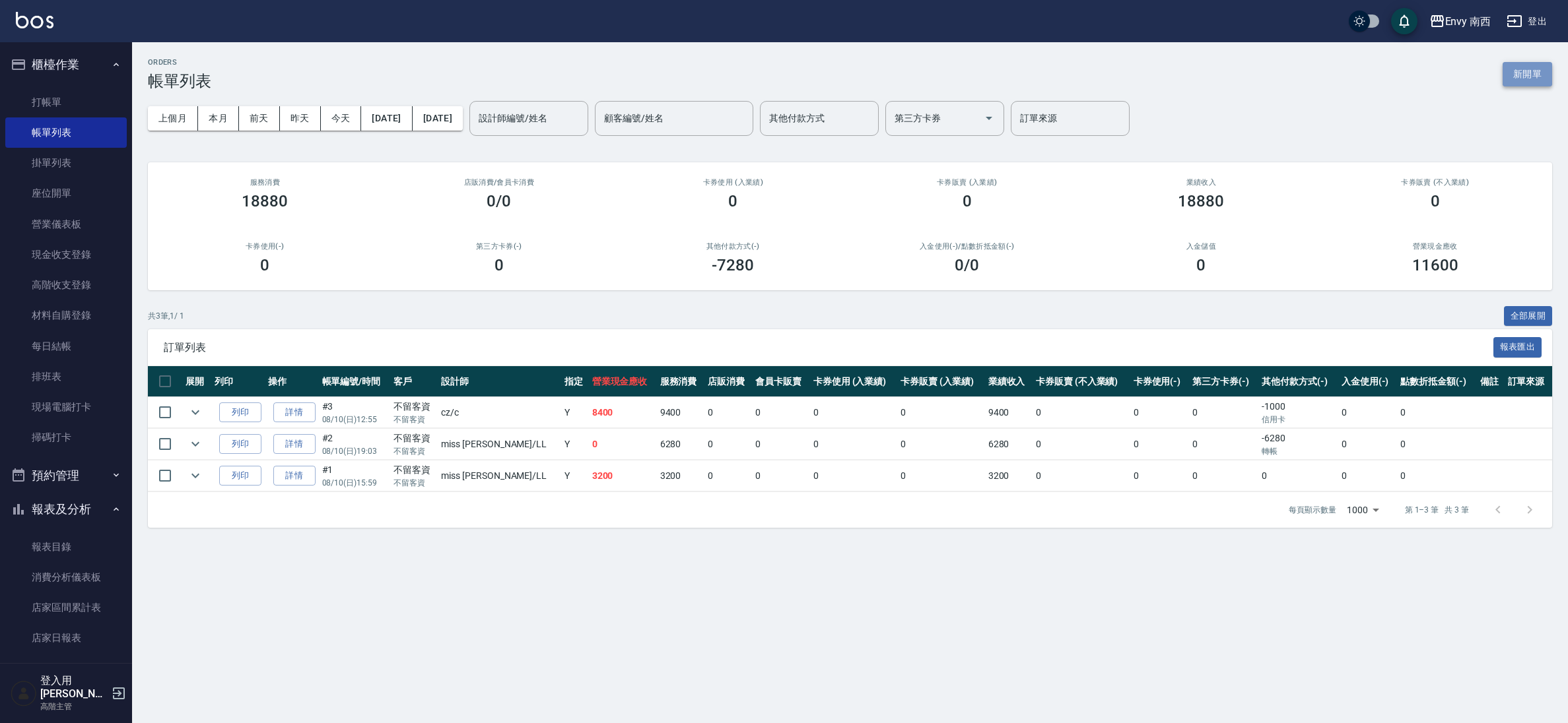
click at [1529, 76] on button "新開單" at bounding box center [1526, 75] width 49 height 24
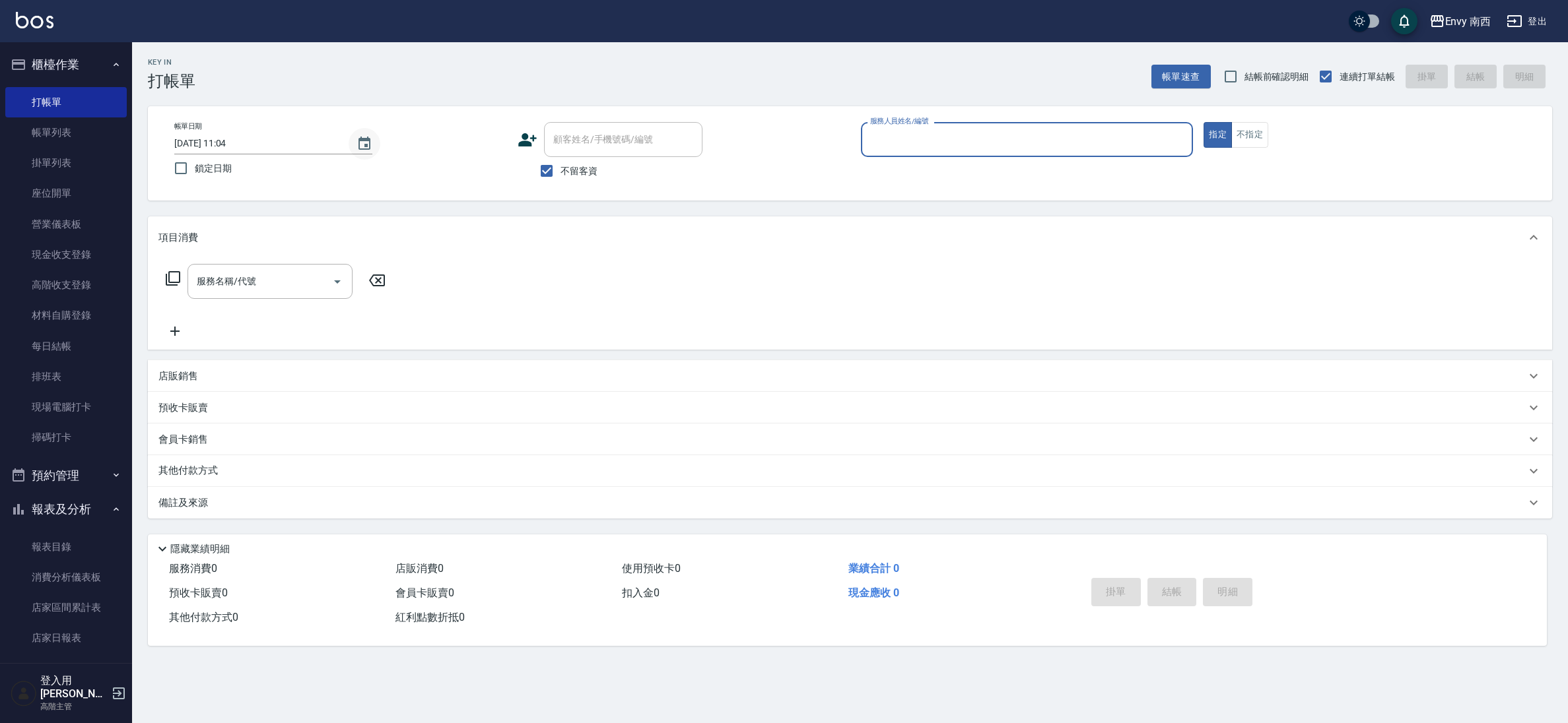
click at [355, 140] on button "Choose date, selected date is 2025-08-19" at bounding box center [364, 144] width 32 height 32
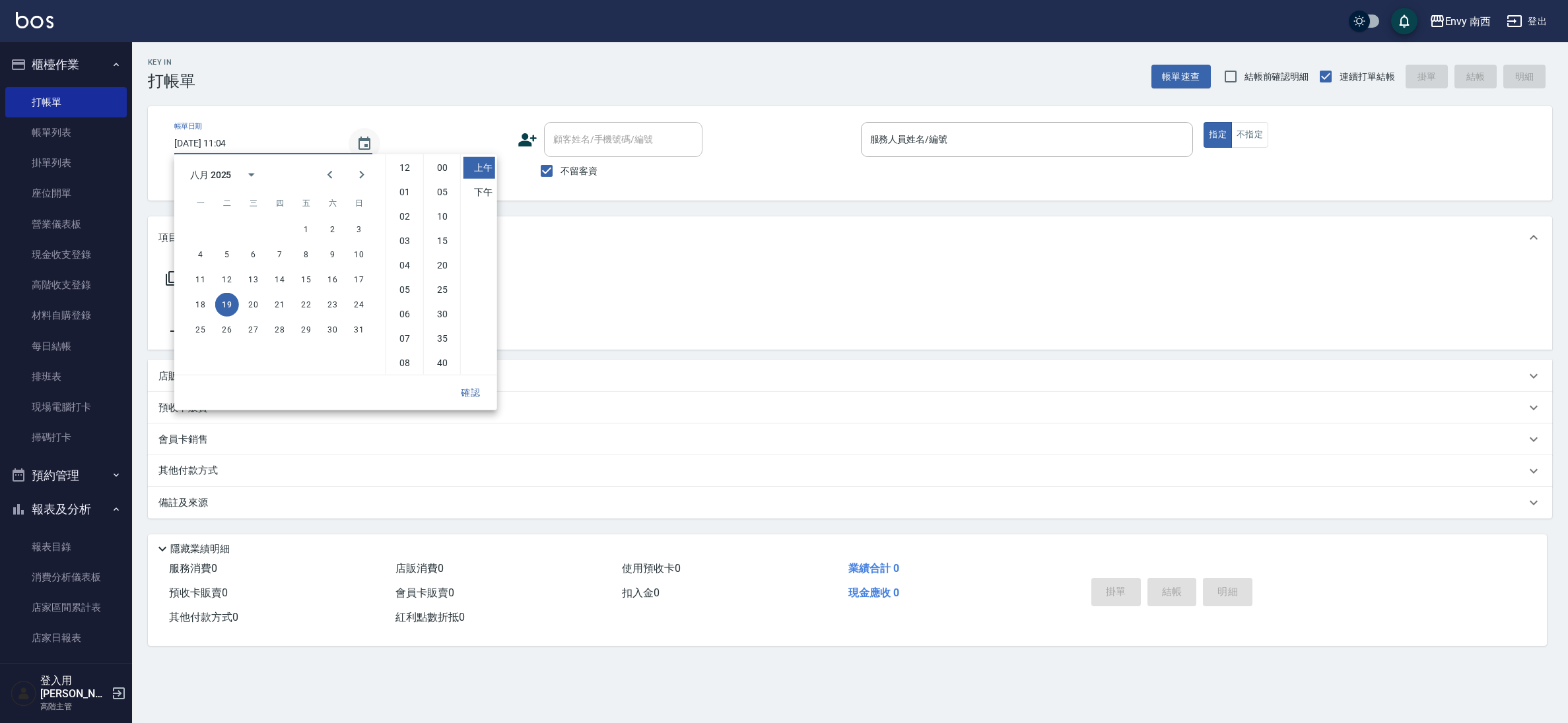
scroll to position [74, 0]
click at [353, 273] on button "17" at bounding box center [358, 279] width 24 height 24
type input "[DATE] 11:04"
click at [476, 398] on button "確認" at bounding box center [470, 393] width 42 height 24
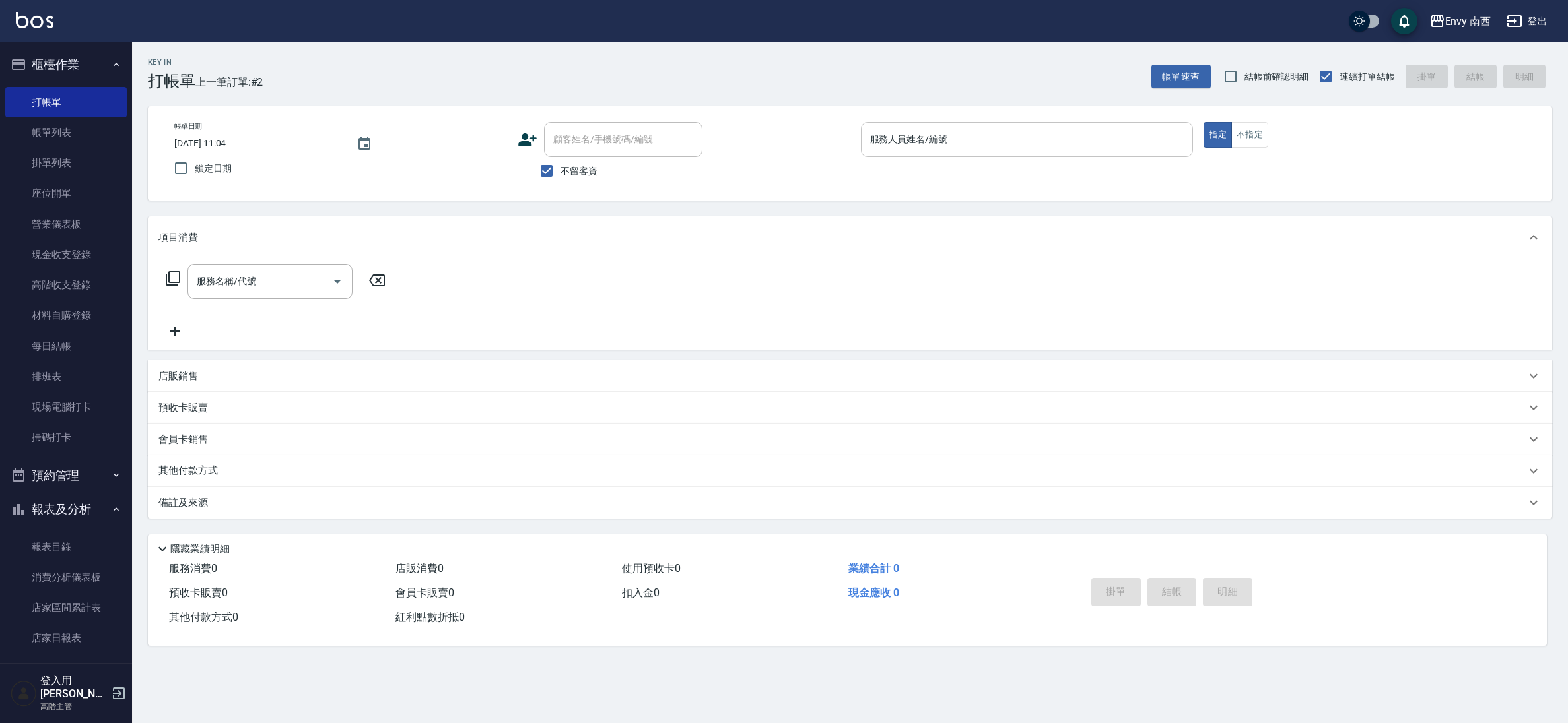
click at [911, 126] on div "服務人員姓名/編號" at bounding box center [1027, 139] width 333 height 35
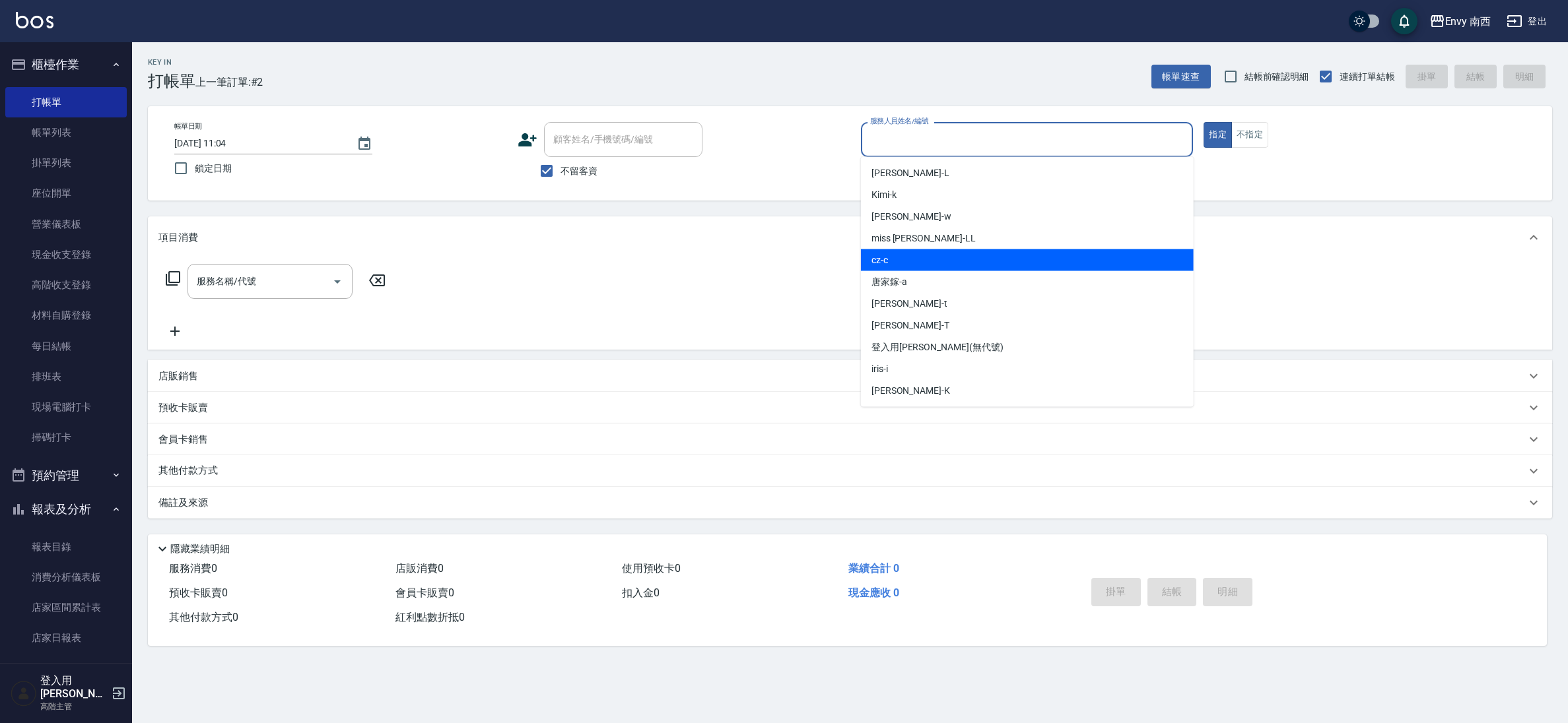
click at [913, 260] on div "cz -c" at bounding box center [1027, 260] width 333 height 21
type input "cz-c"
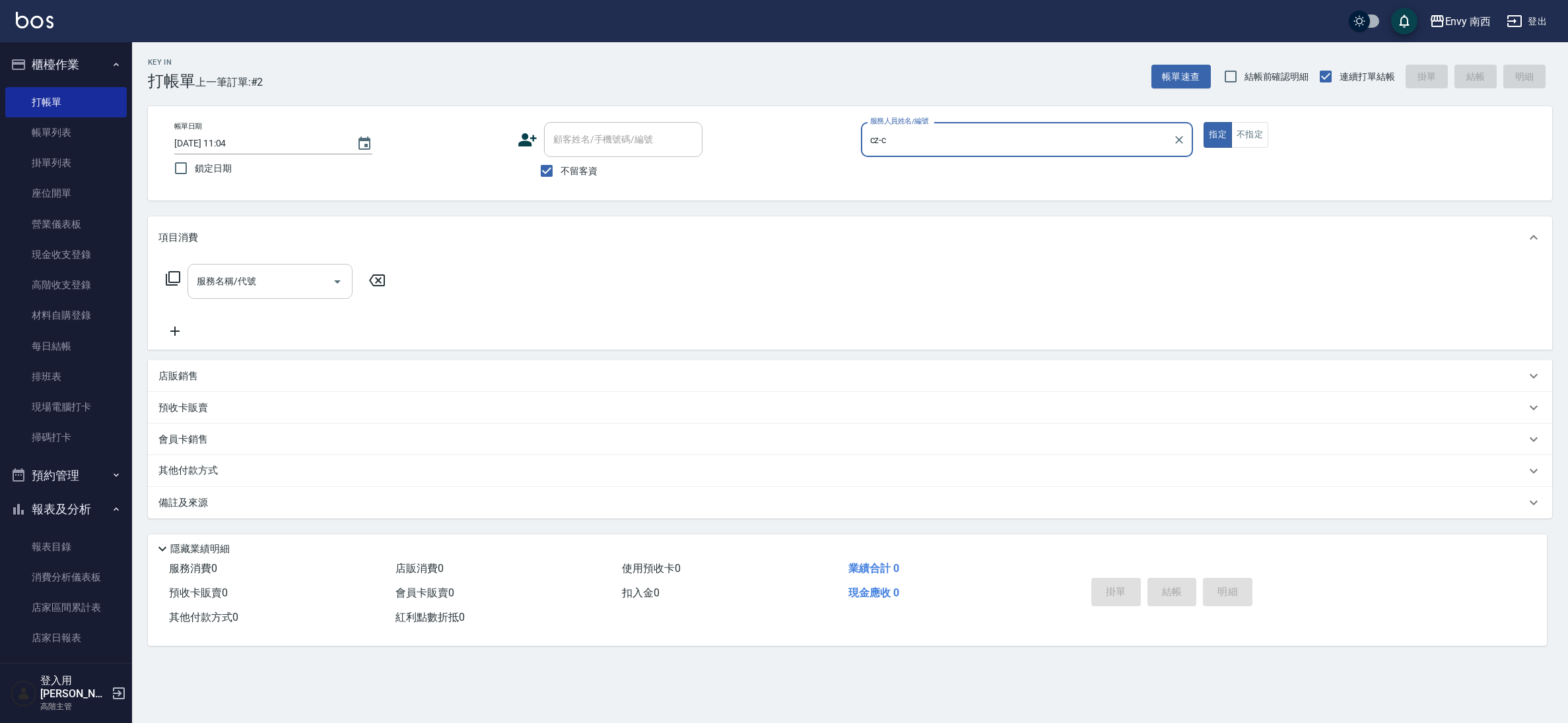
click at [295, 287] on input "服務名稱/代號" at bounding box center [260, 282] width 133 height 23
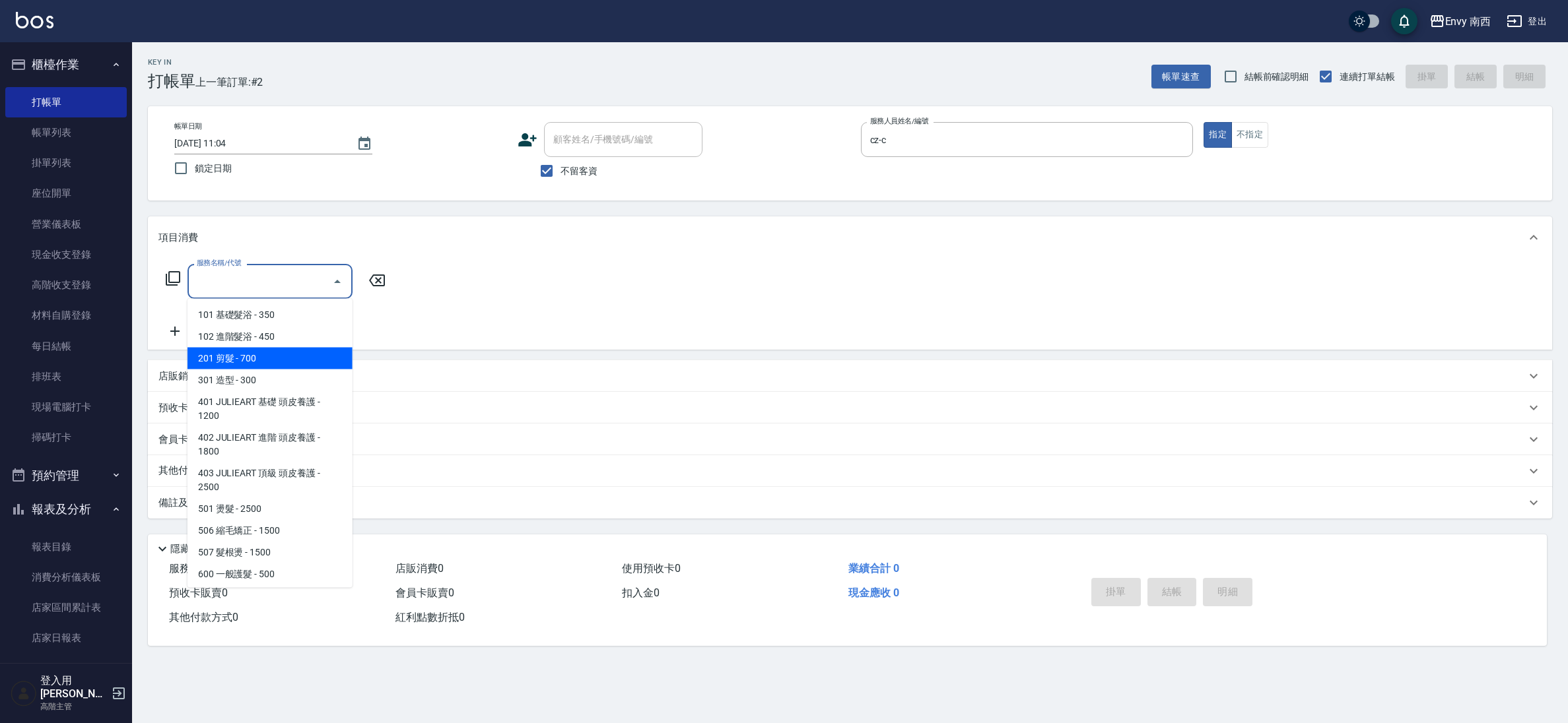
click at [244, 368] on span "201 剪髮 - 700" at bounding box center [270, 358] width 165 height 21
type input "201 剪髮(201)"
